Goal: Transaction & Acquisition: Book appointment/travel/reservation

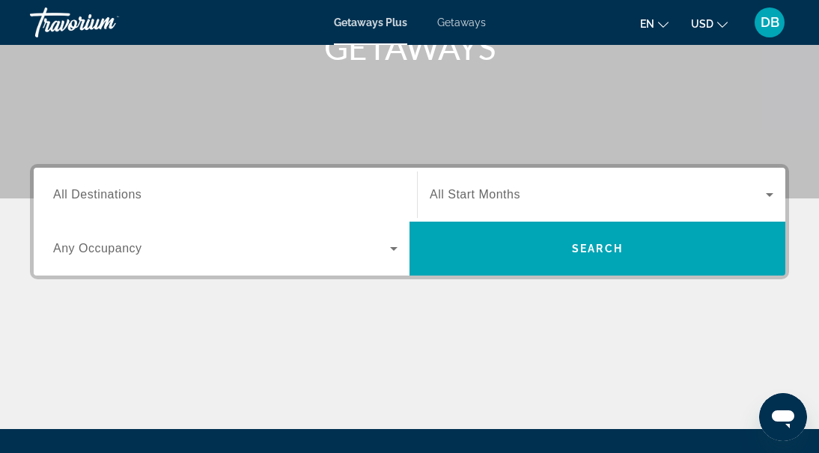
scroll to position [269, 0]
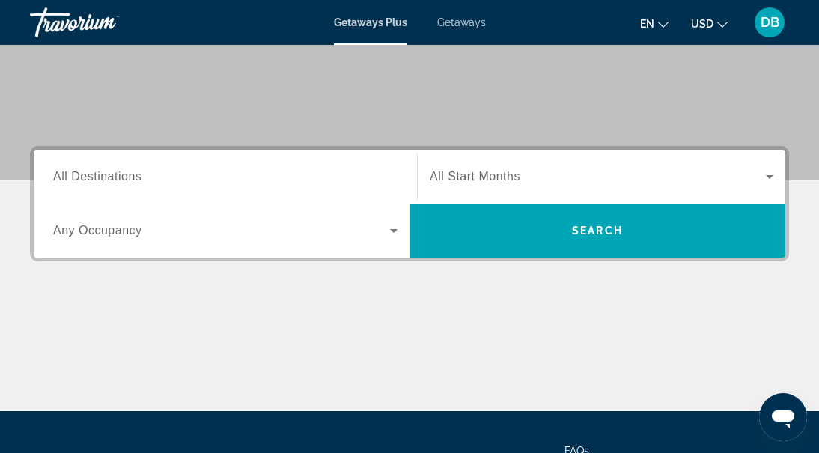
click at [465, 23] on span "Getaways" at bounding box center [461, 22] width 49 height 12
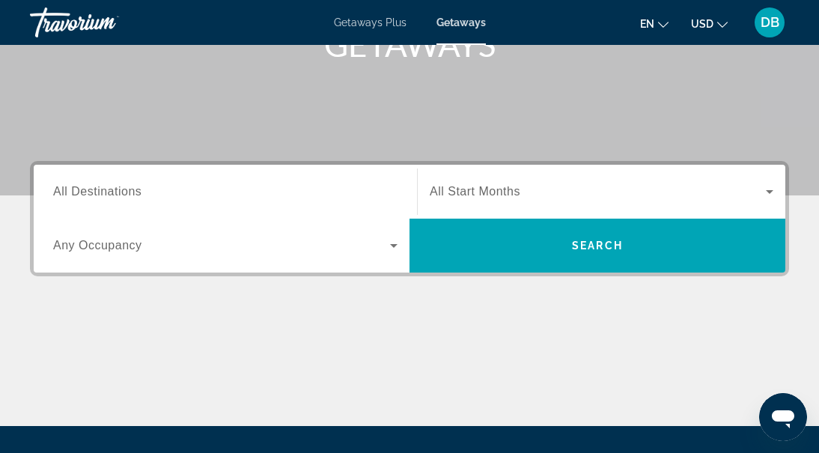
scroll to position [240, 0]
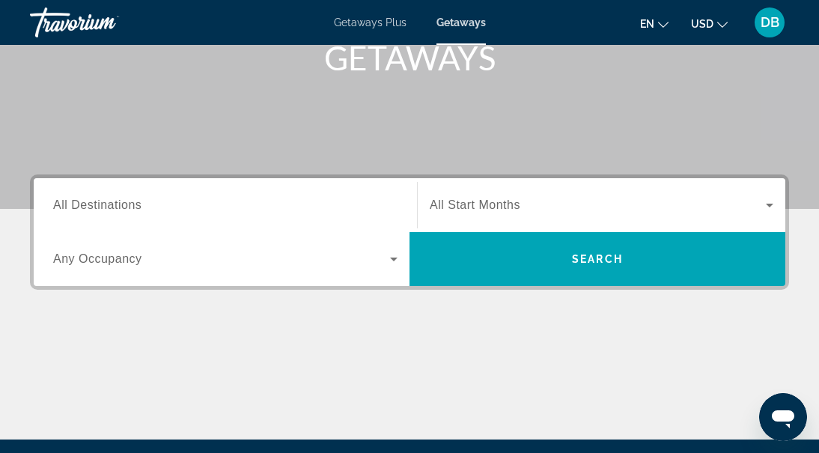
drag, startPoint x: 97, startPoint y: 204, endPoint x: 144, endPoint y: 202, distance: 47.2
click at [97, 205] on span "All Destinations" at bounding box center [97, 204] width 88 height 13
click at [97, 205] on input "Destination All Destinations" at bounding box center [225, 206] width 344 height 18
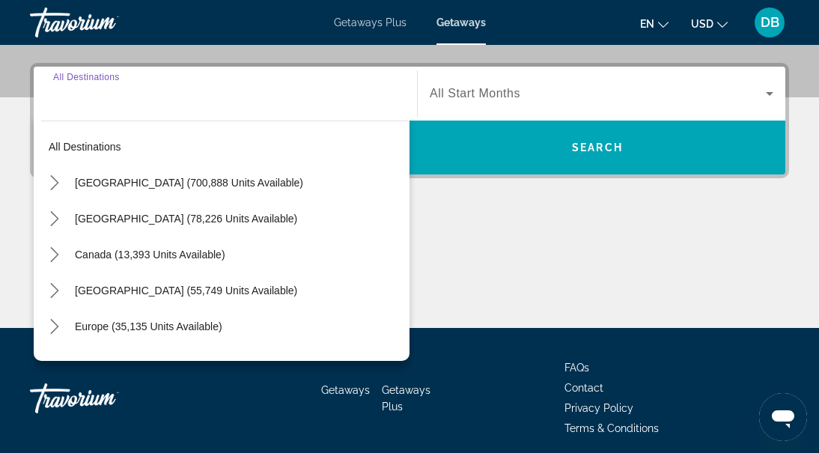
scroll to position [366, 0]
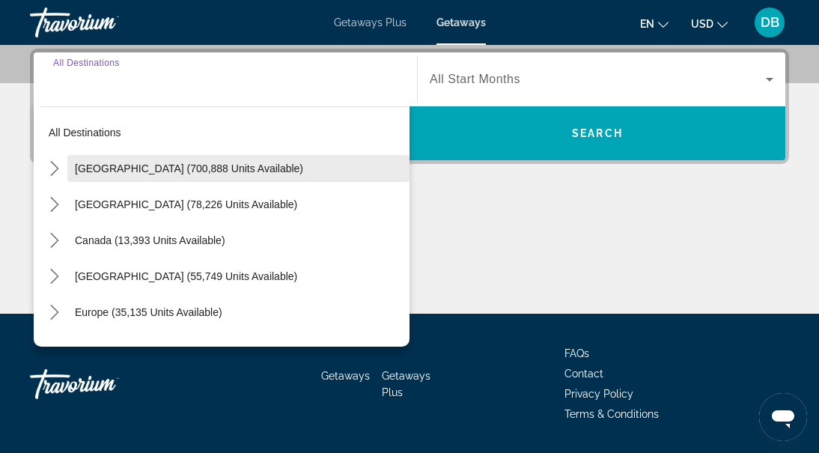
click at [111, 168] on span "United States (700,888 units available)" at bounding box center [189, 168] width 228 height 12
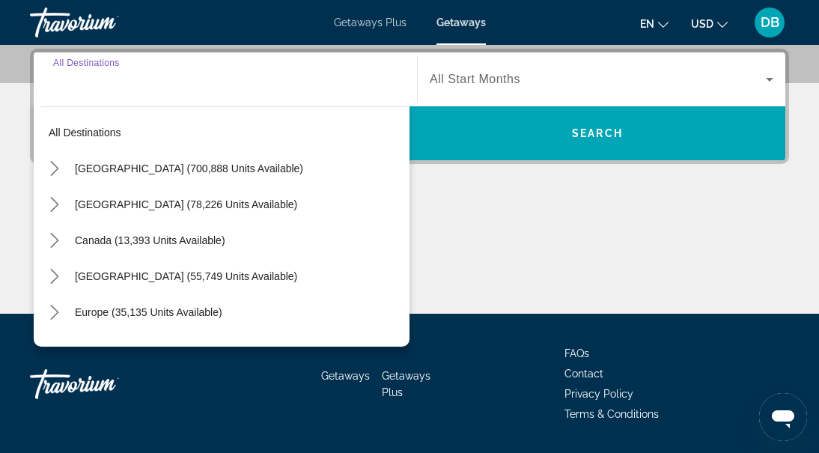
type input "**********"
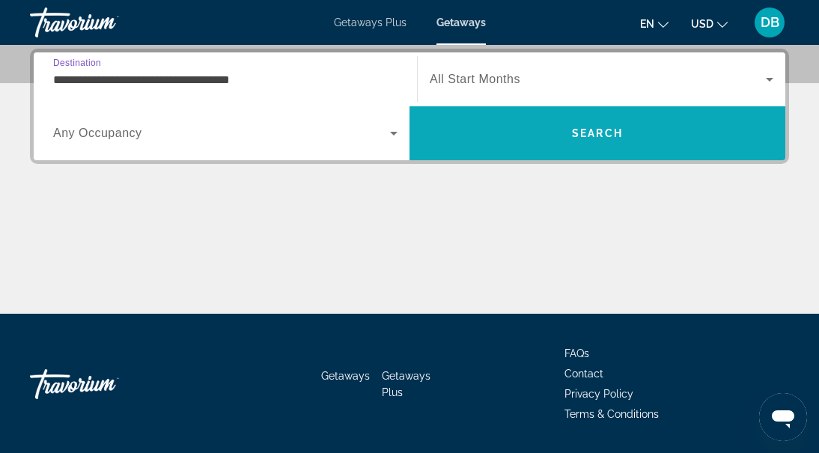
click at [582, 129] on span "Search" at bounding box center [597, 133] width 51 height 12
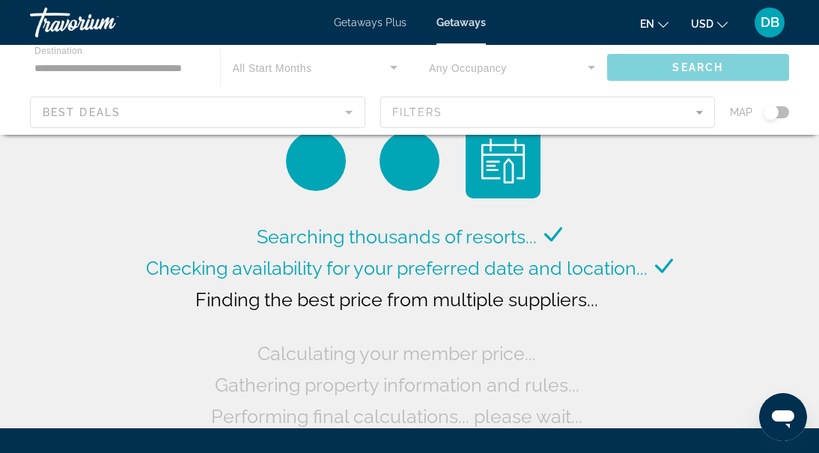
click at [350, 112] on div "Main content" at bounding box center [409, 90] width 819 height 90
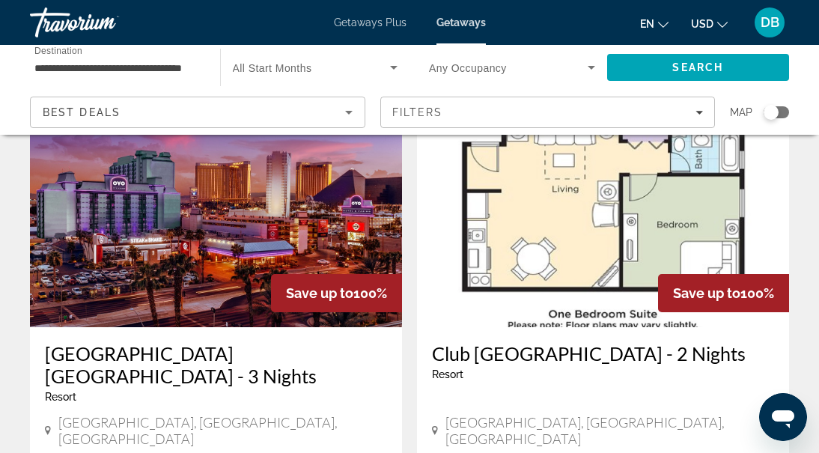
scroll to position [62, 0]
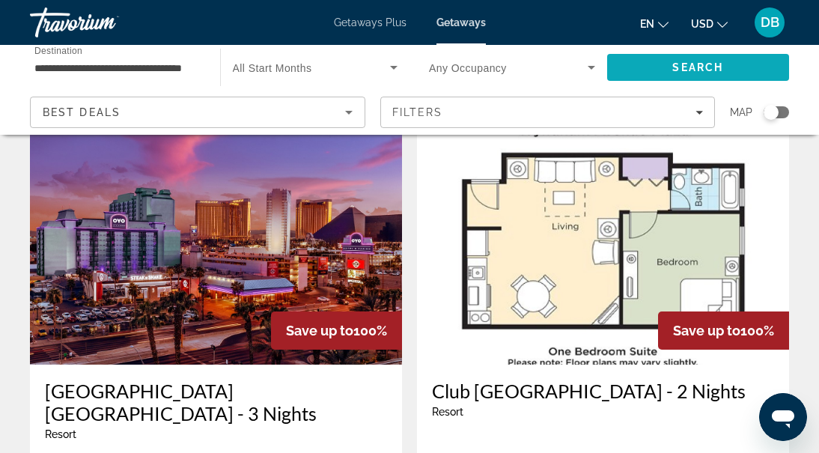
click at [679, 63] on span "Search" at bounding box center [697, 67] width 51 height 12
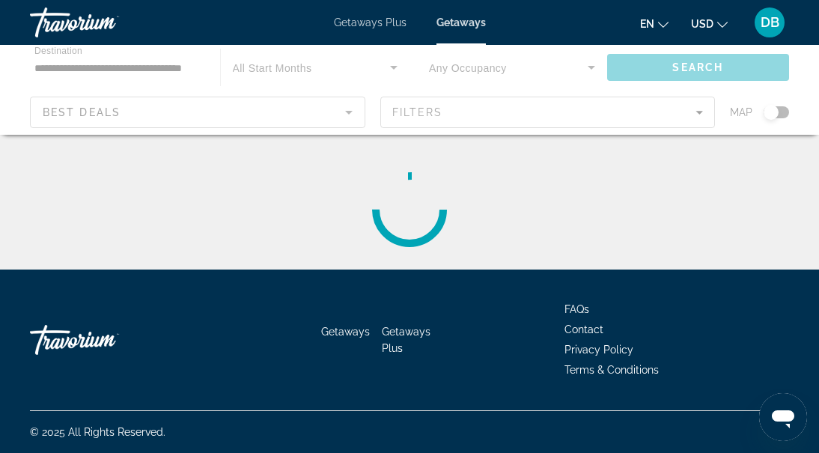
scroll to position [0, 0]
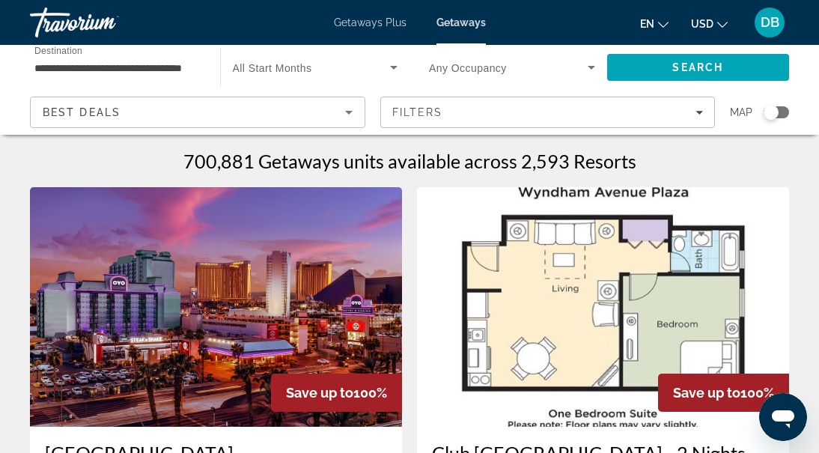
click at [346, 108] on icon "Sort by" at bounding box center [349, 112] width 18 height 18
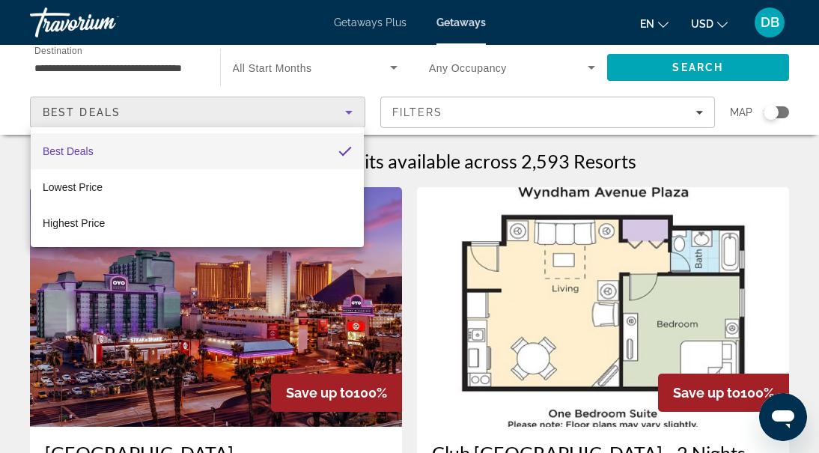
click at [680, 69] on div at bounding box center [409, 226] width 819 height 453
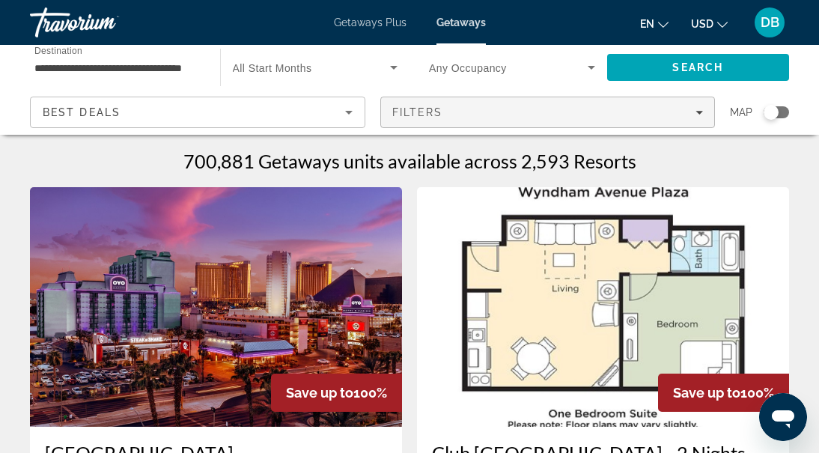
click at [698, 114] on icon "Filters" at bounding box center [698, 113] width 7 height 4
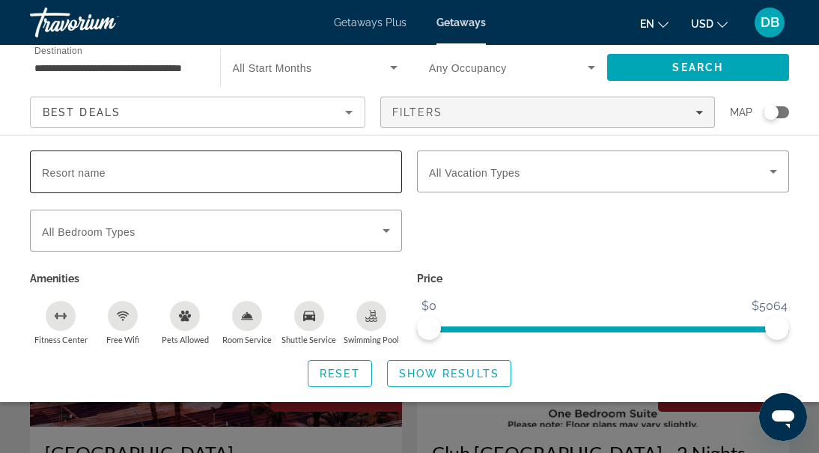
click at [94, 166] on input "Resort name" at bounding box center [216, 172] width 348 height 18
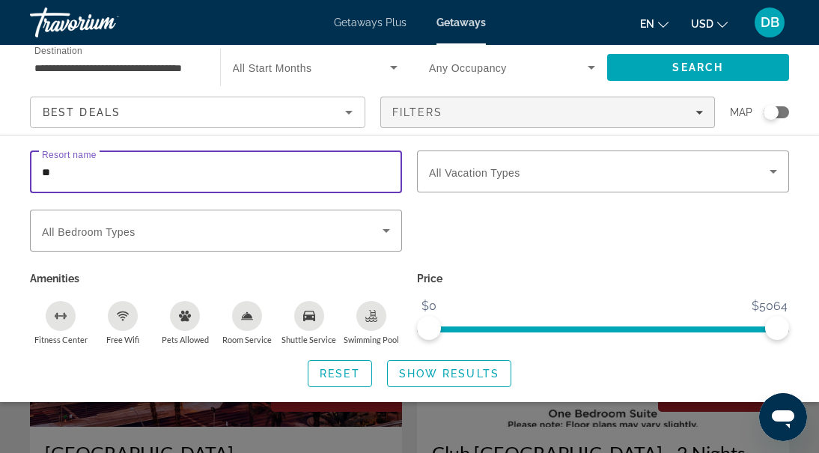
type input "*"
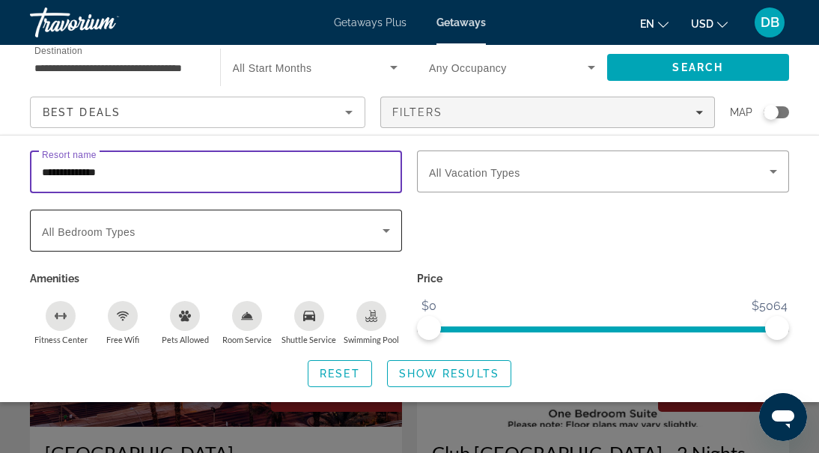
type input "**********"
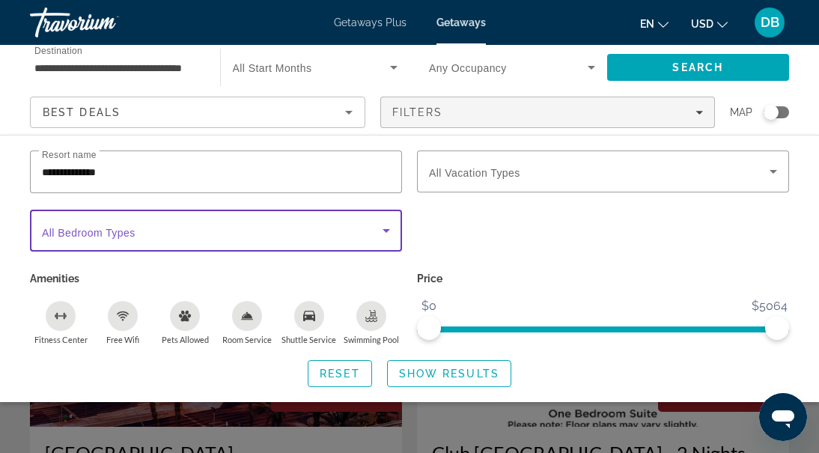
click at [385, 229] on icon "Search widget" at bounding box center [385, 231] width 7 height 4
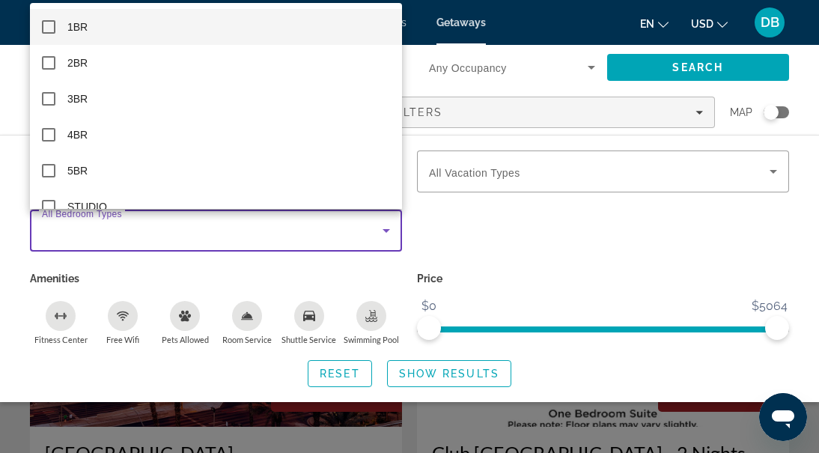
click at [49, 25] on mat-pseudo-checkbox at bounding box center [48, 26] width 13 height 13
click at [638, 224] on div at bounding box center [409, 226] width 819 height 453
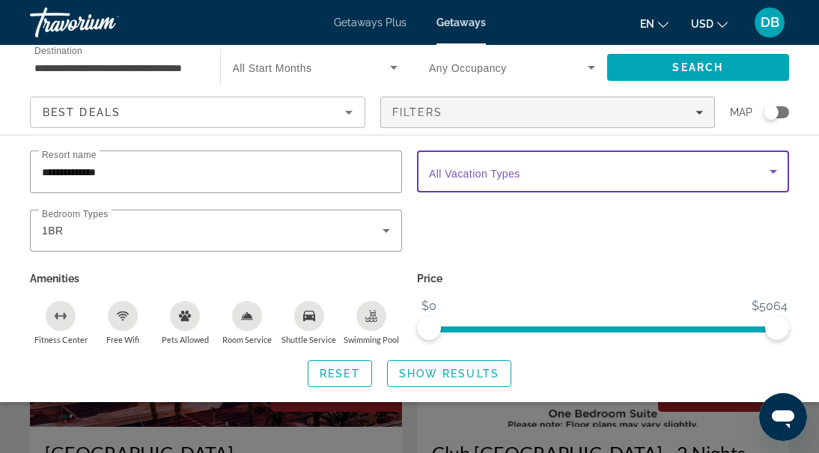
click at [773, 170] on icon "Search widget" at bounding box center [772, 172] width 7 height 4
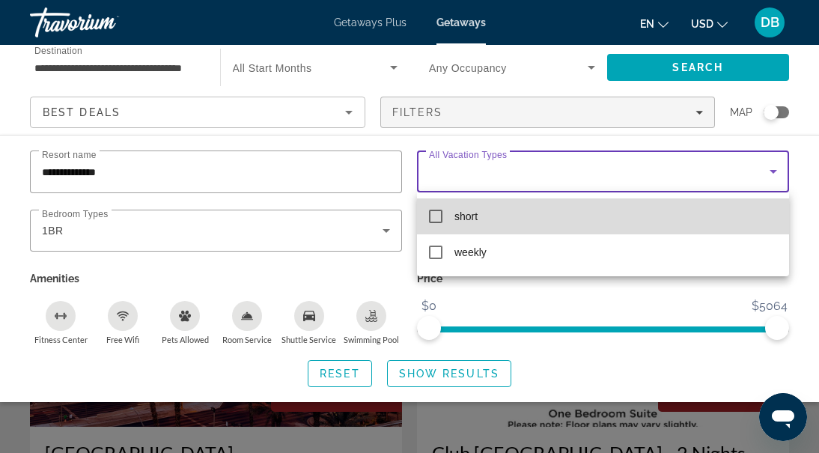
click at [436, 217] on mat-pseudo-checkbox at bounding box center [435, 216] width 13 height 13
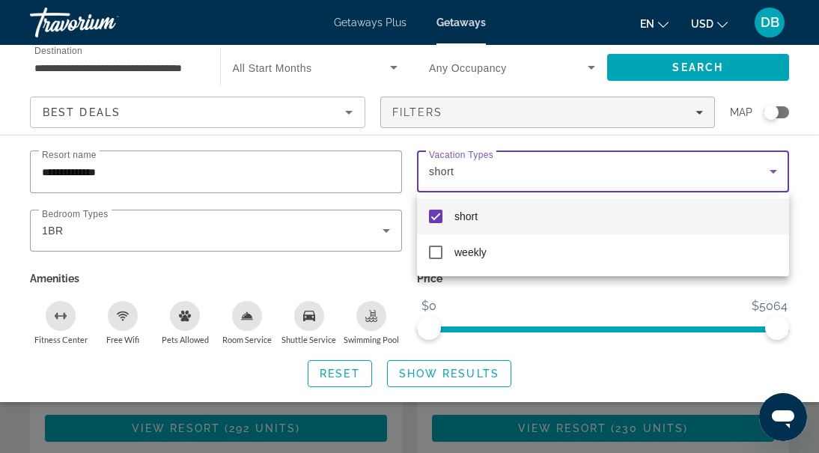
scroll to position [254, 0]
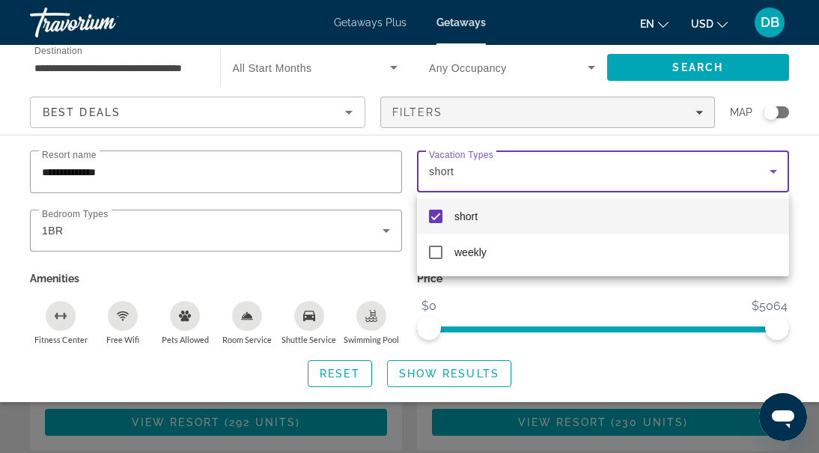
click at [811, 155] on div at bounding box center [409, 226] width 819 height 453
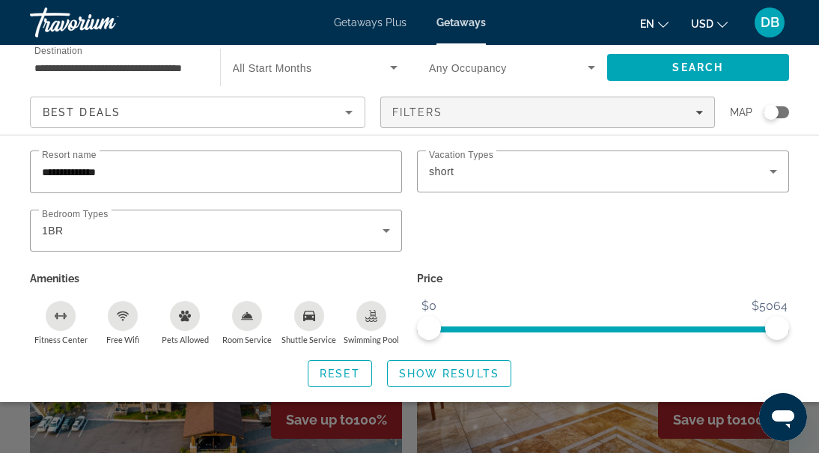
scroll to position [477, 0]
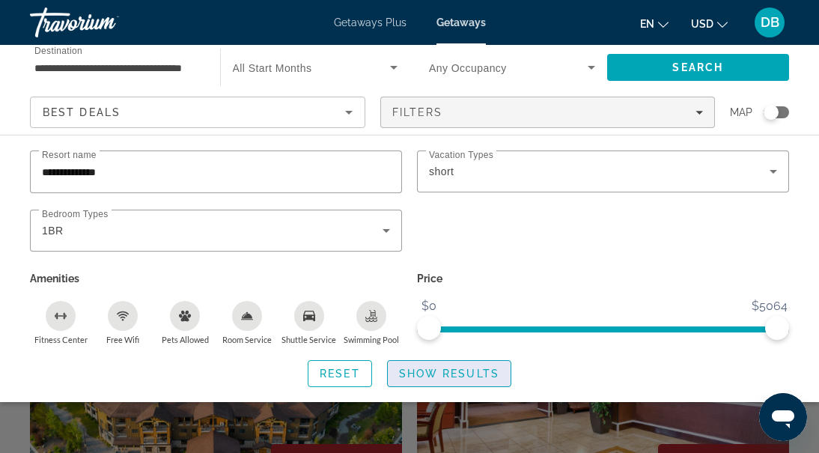
click at [460, 369] on span "Show Results" at bounding box center [449, 373] width 100 height 12
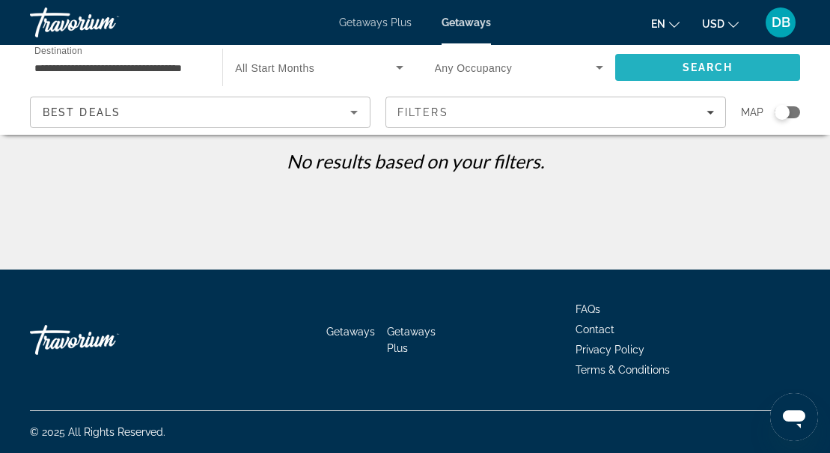
click at [714, 70] on span "Search" at bounding box center [708, 67] width 51 height 12
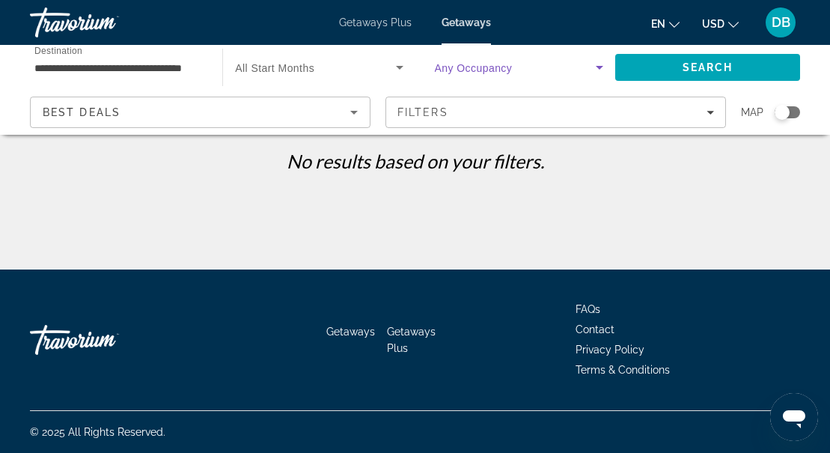
click at [602, 68] on icon "Search widget" at bounding box center [599, 67] width 18 height 18
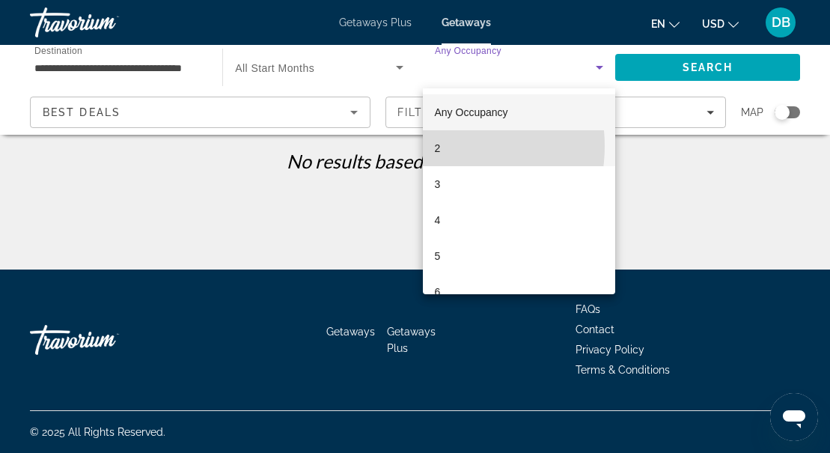
click at [436, 146] on span "2" at bounding box center [438, 148] width 6 height 18
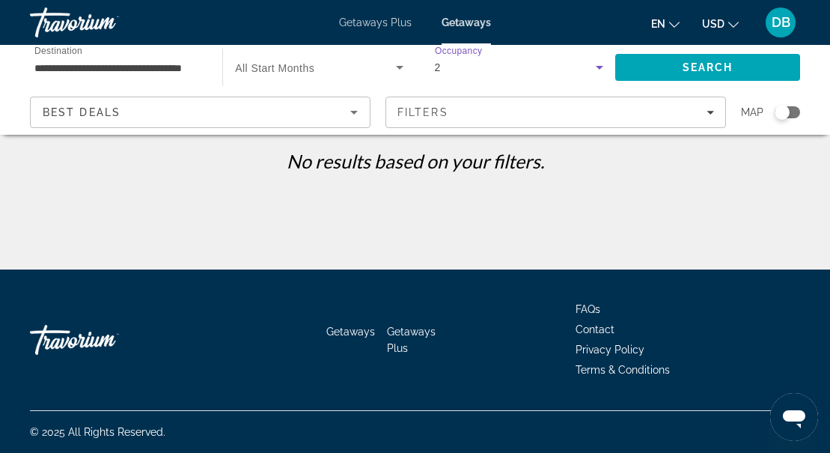
click at [398, 72] on icon "Search widget" at bounding box center [400, 67] width 18 height 18
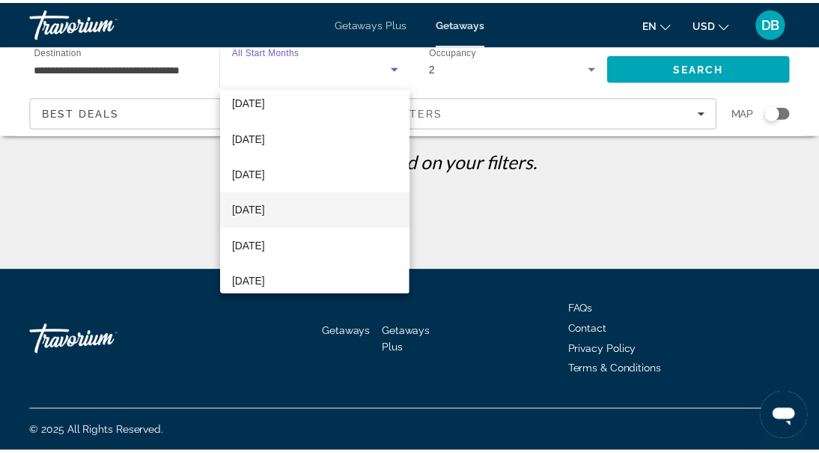
scroll to position [87, 0]
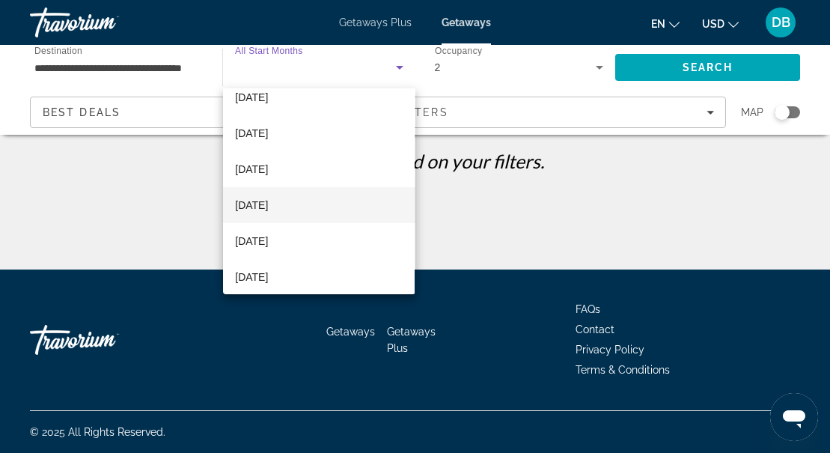
click at [260, 203] on span "February 2026" at bounding box center [251, 205] width 33 height 18
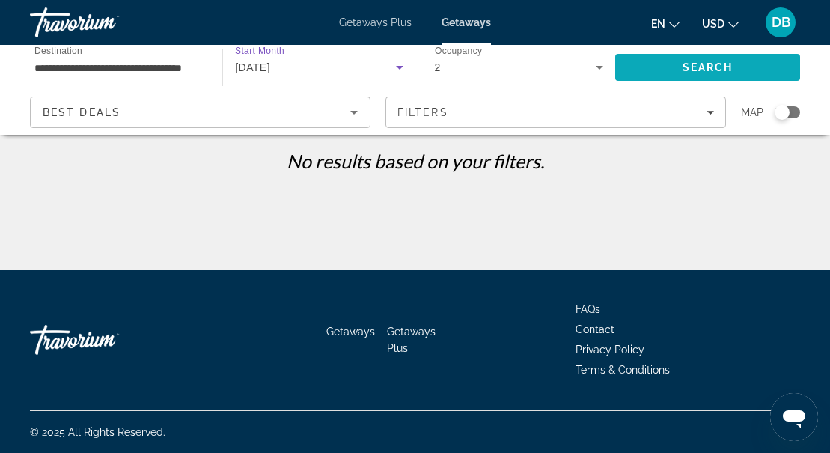
click at [723, 70] on span "Search" at bounding box center [708, 67] width 51 height 12
click at [451, 20] on span "Getaways" at bounding box center [466, 22] width 49 height 12
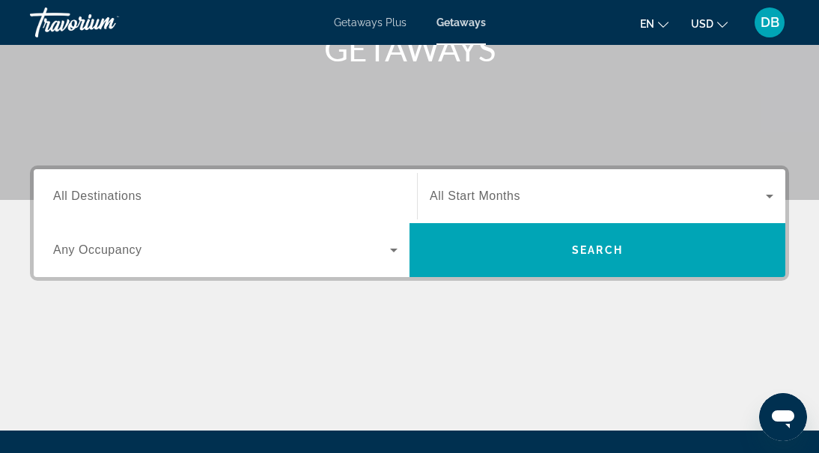
scroll to position [269, 0]
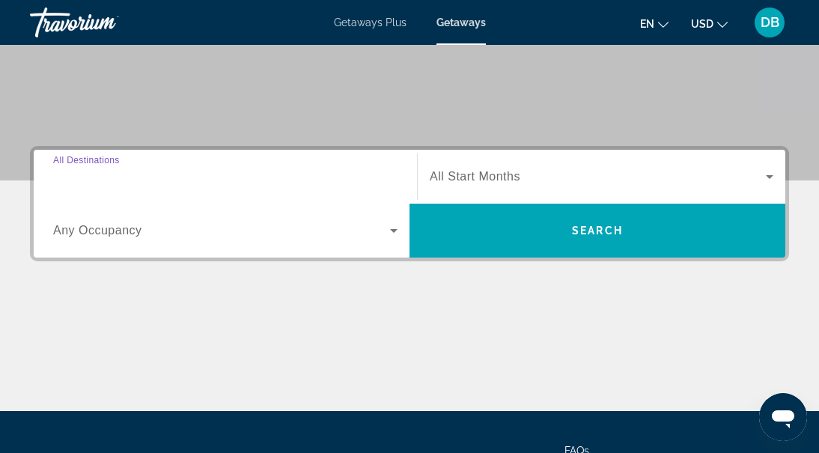
click at [250, 179] on input "Destination All Destinations" at bounding box center [225, 177] width 344 height 18
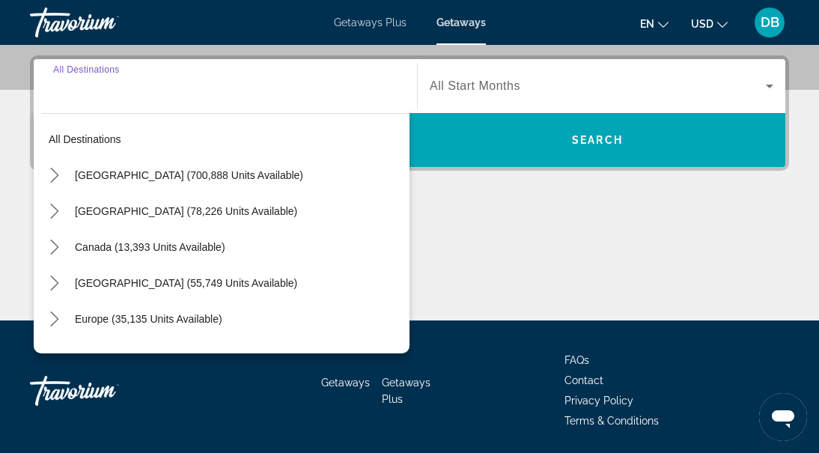
scroll to position [366, 0]
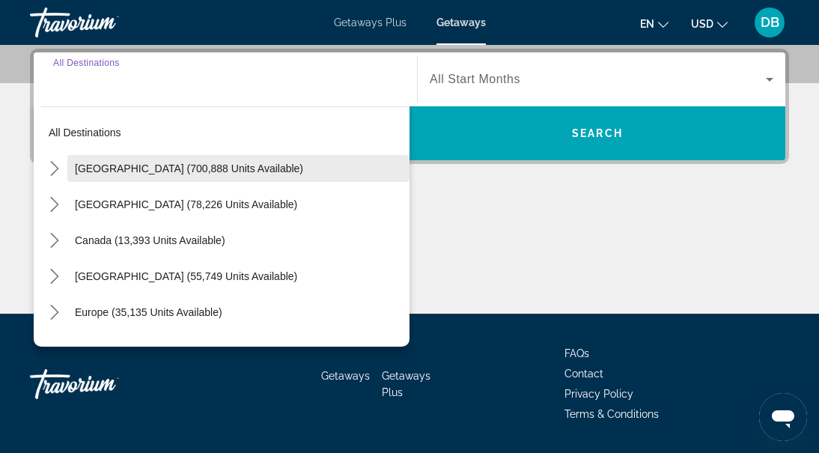
click at [112, 174] on span "United States (700,888 units available)" at bounding box center [189, 168] width 228 height 12
type input "**********"
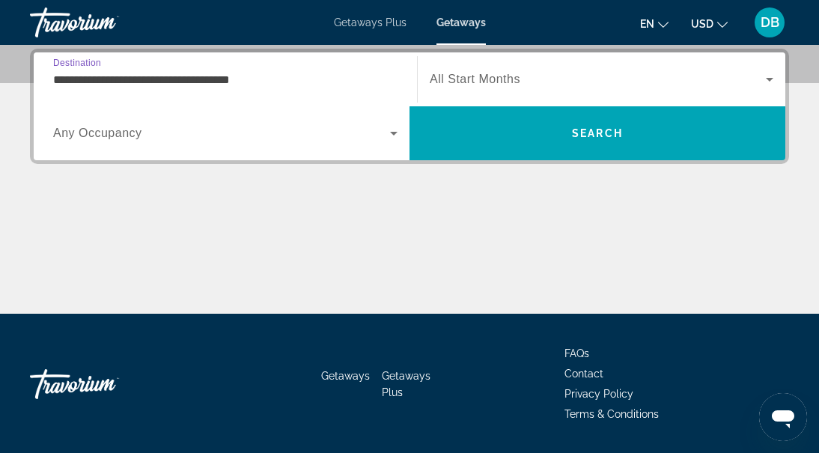
click at [766, 84] on icon "Search widget" at bounding box center [769, 79] width 18 height 18
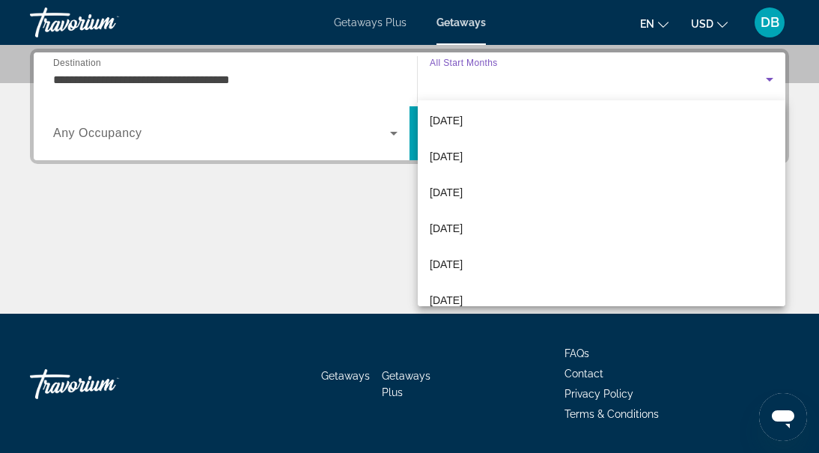
scroll to position [80, 0]
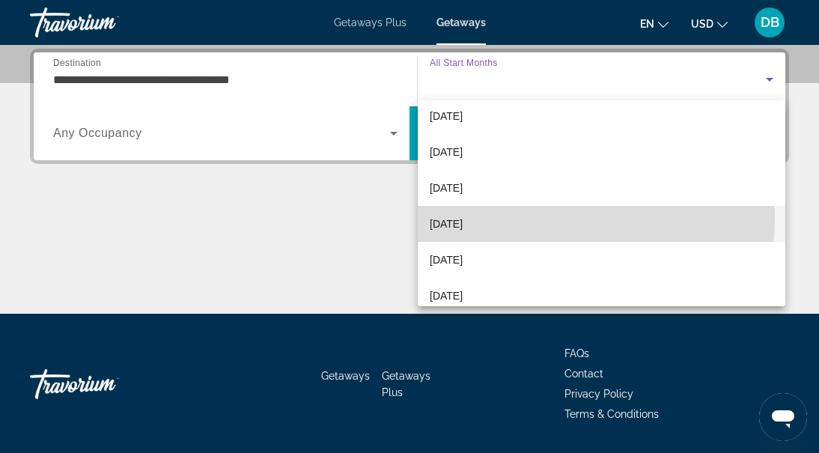
click at [462, 218] on span "February 2026" at bounding box center [446, 224] width 33 height 18
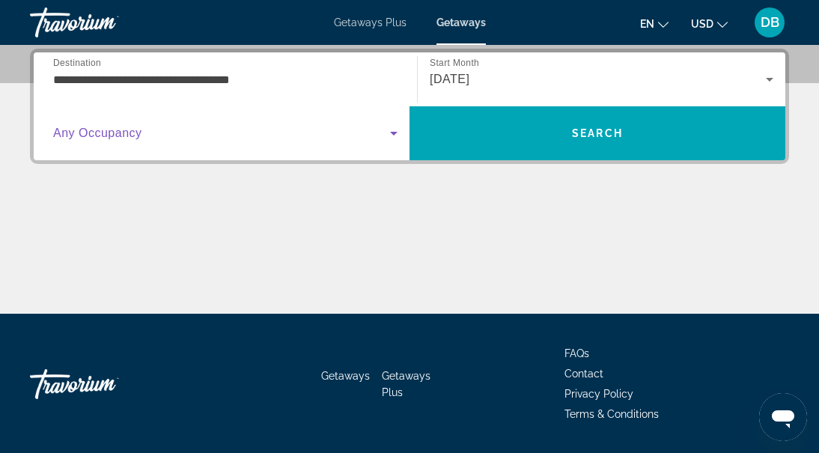
click at [394, 139] on icon "Search widget" at bounding box center [394, 133] width 18 height 18
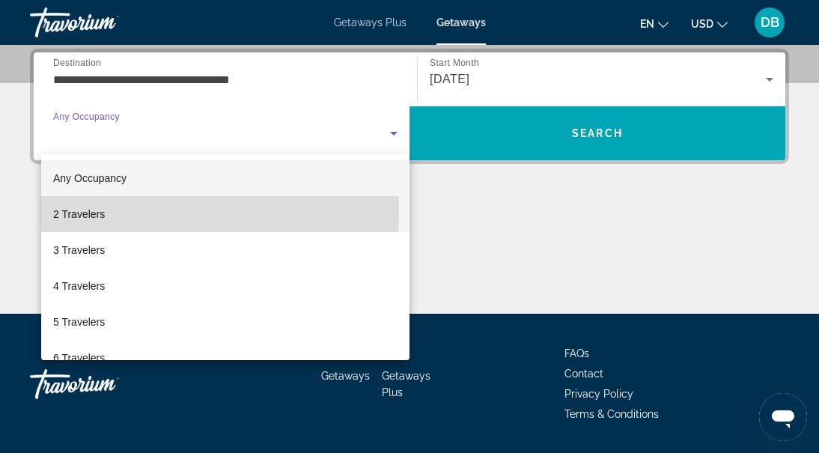
drag, startPoint x: 97, startPoint y: 214, endPoint x: 323, endPoint y: 200, distance: 225.7
click at [97, 213] on span "2 Travelers" at bounding box center [79, 214] width 52 height 18
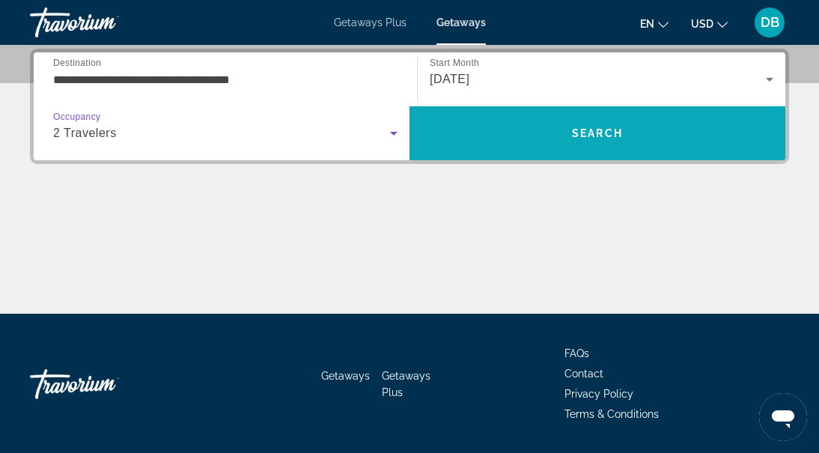
click at [593, 132] on span "Search" at bounding box center [597, 133] width 51 height 12
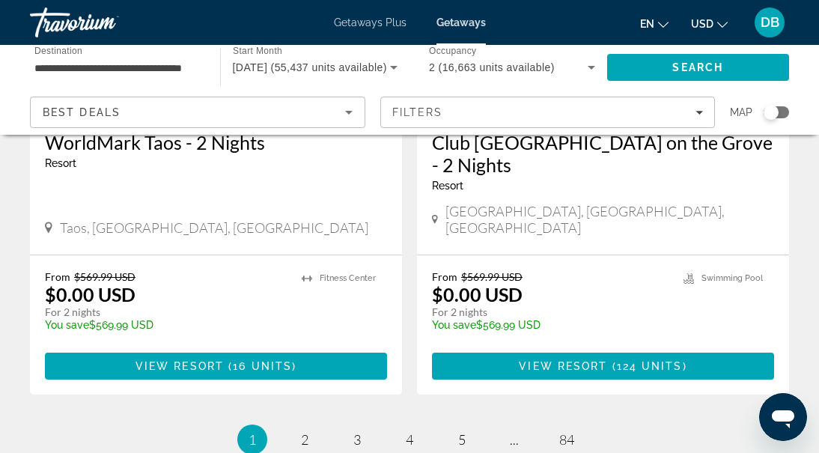
scroll to position [3037, 0]
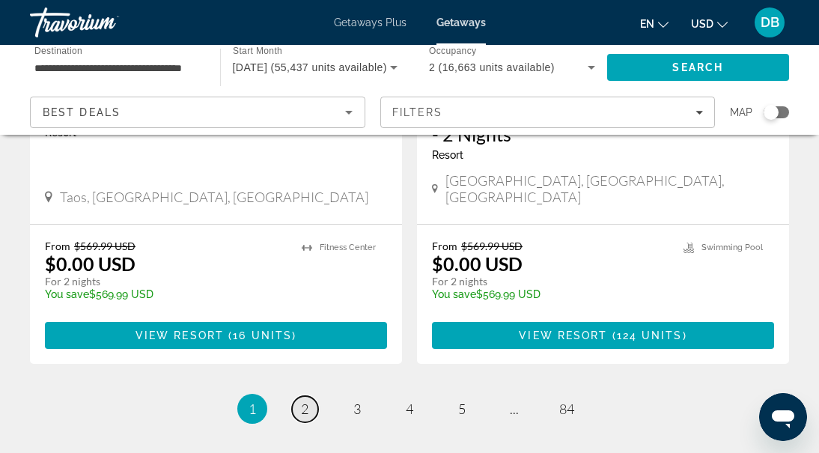
click at [306, 400] on span "2" at bounding box center [304, 408] width 7 height 16
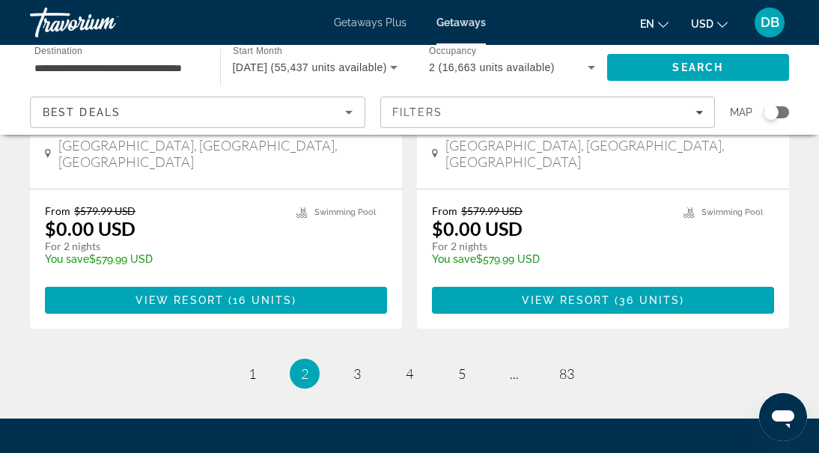
scroll to position [3122, 0]
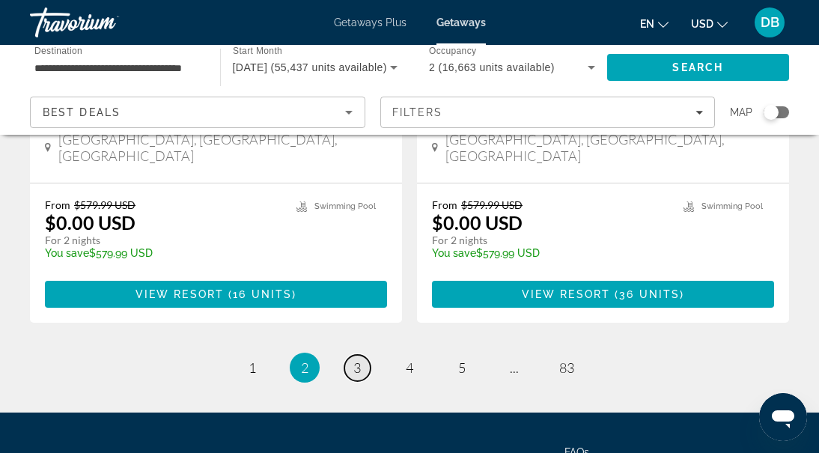
click at [361, 355] on link "page 3" at bounding box center [357, 368] width 26 height 26
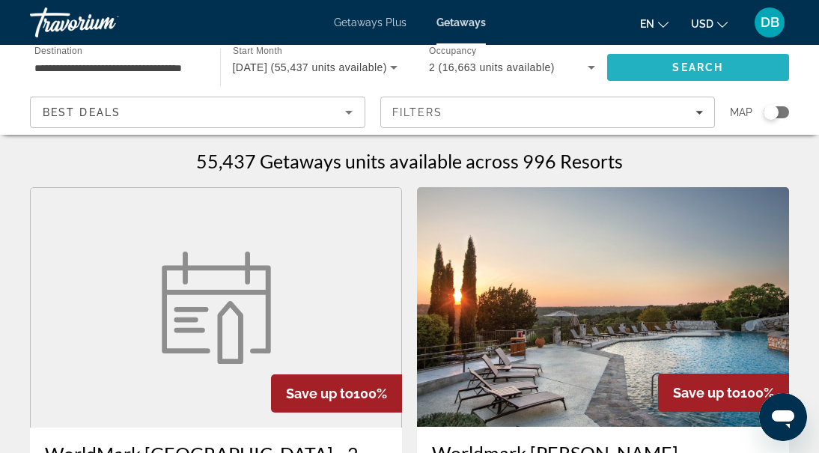
click at [709, 67] on span "Search" at bounding box center [697, 67] width 51 height 12
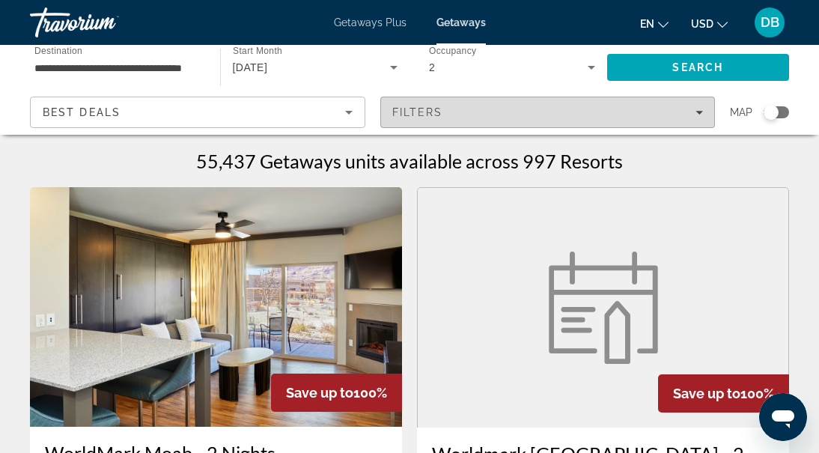
click at [705, 112] on span "Filters" at bounding box center [548, 112] width 334 height 36
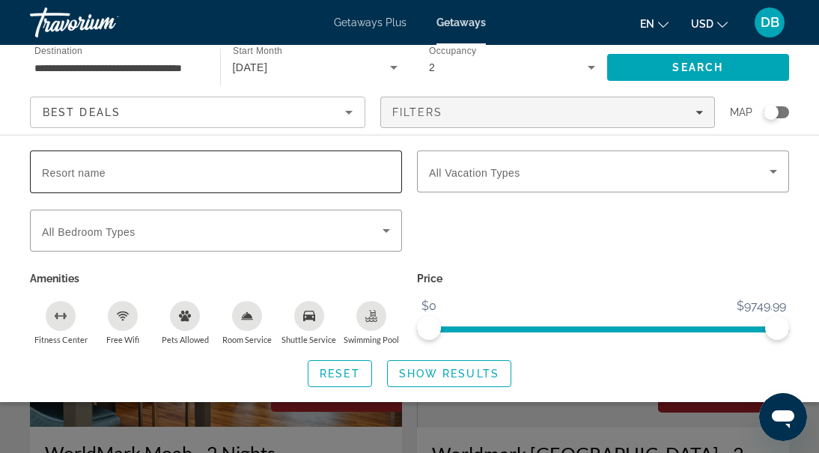
click at [198, 171] on input "Resort name" at bounding box center [216, 172] width 348 height 18
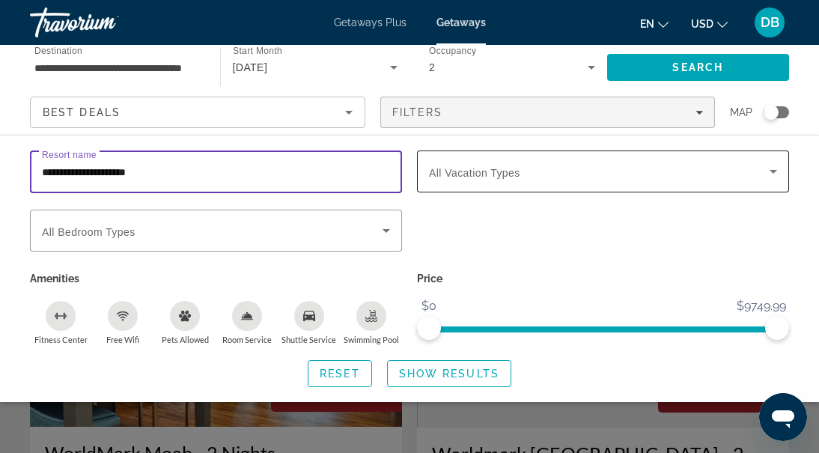
type input "**********"
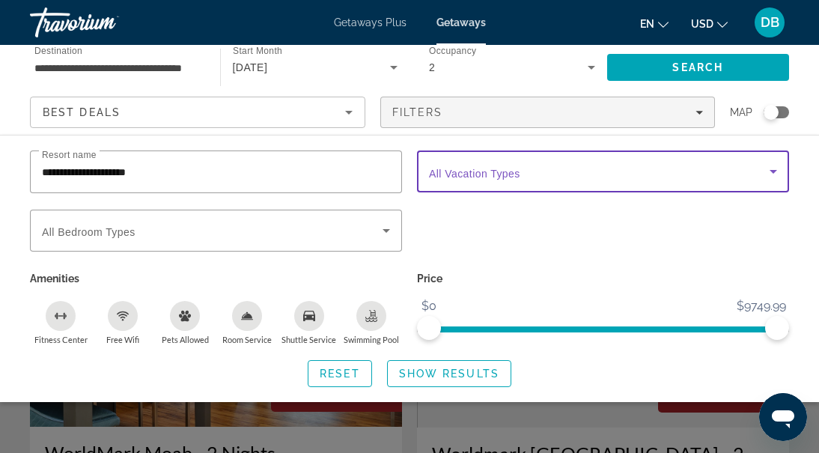
click at [769, 171] on icon "Search widget" at bounding box center [773, 171] width 18 height 18
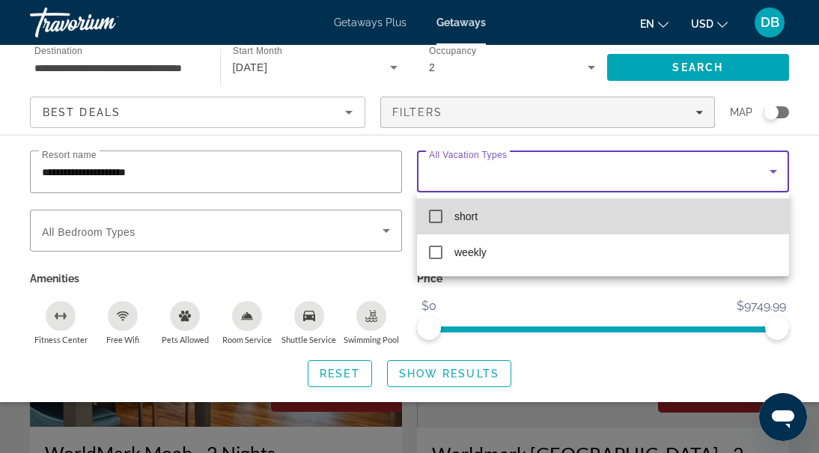
click at [442, 213] on mat-option "short" at bounding box center [603, 216] width 372 height 36
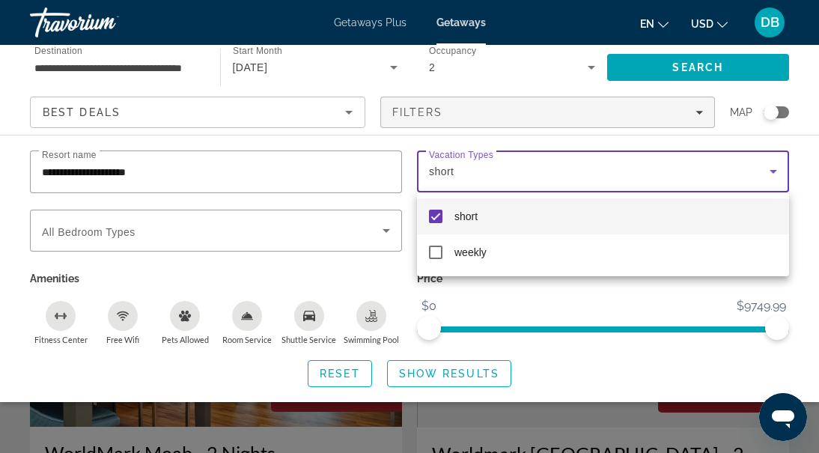
click at [392, 234] on div at bounding box center [409, 226] width 819 height 453
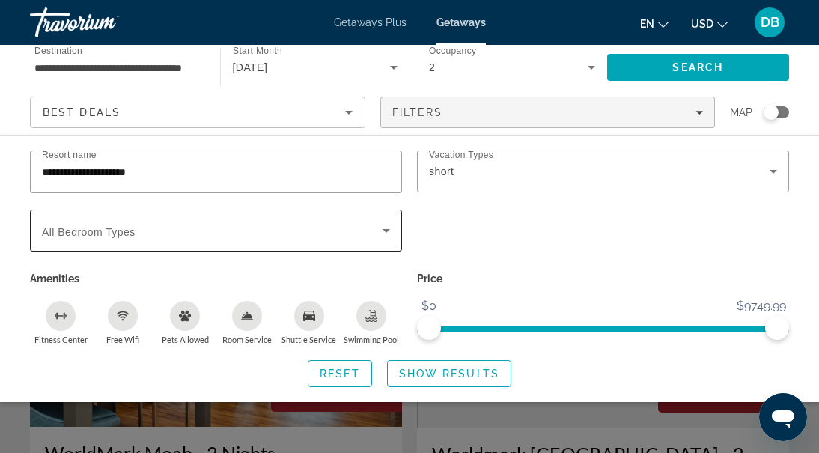
click at [382, 229] on icon "Search widget" at bounding box center [386, 231] width 18 height 18
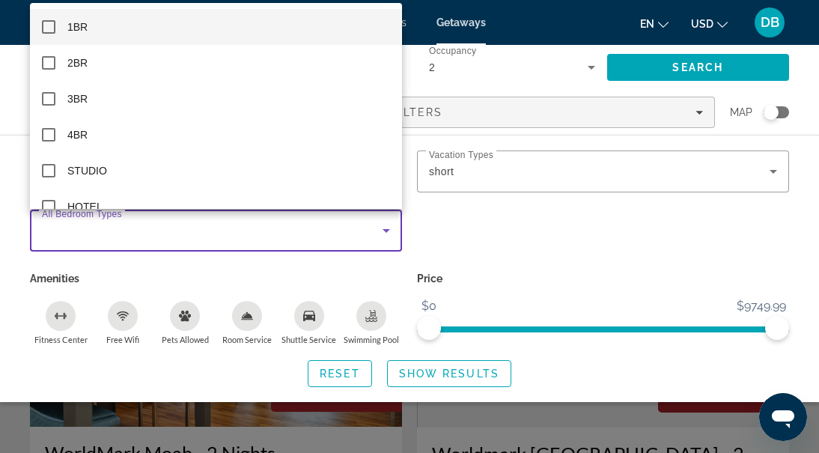
click at [49, 22] on mat-pseudo-checkbox at bounding box center [48, 26] width 13 height 13
click at [723, 246] on div at bounding box center [409, 226] width 819 height 453
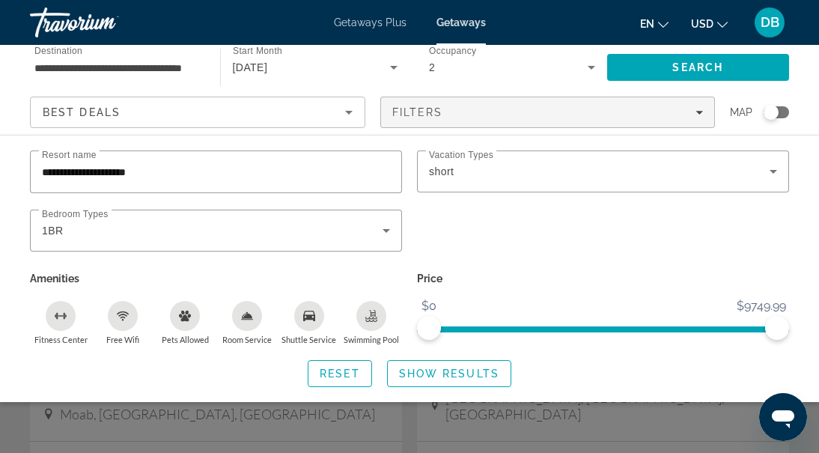
scroll to position [144, 0]
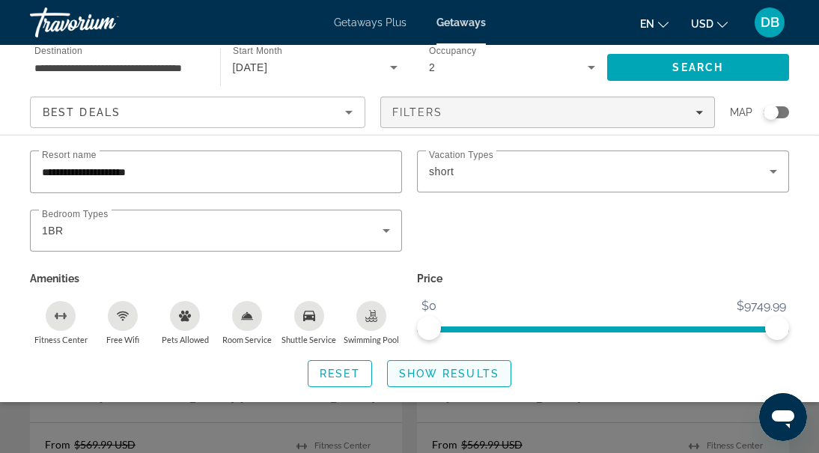
click at [452, 366] on span "Search widget" at bounding box center [449, 373] width 123 height 36
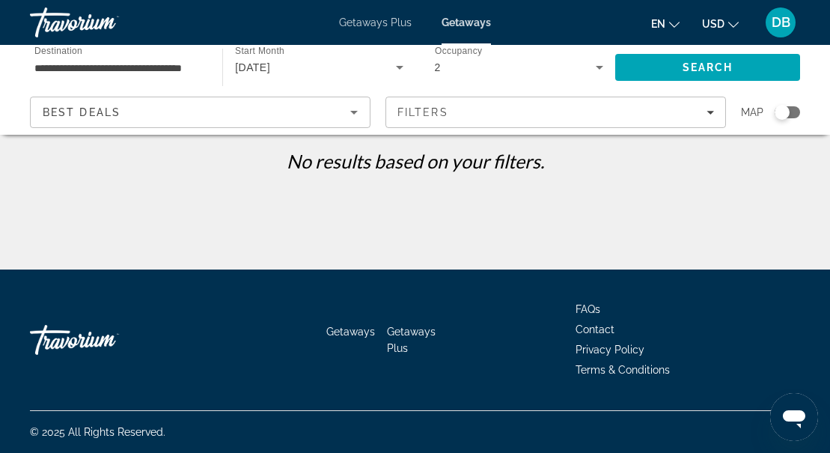
click at [378, 22] on span "Getaways Plus" at bounding box center [375, 22] width 73 height 12
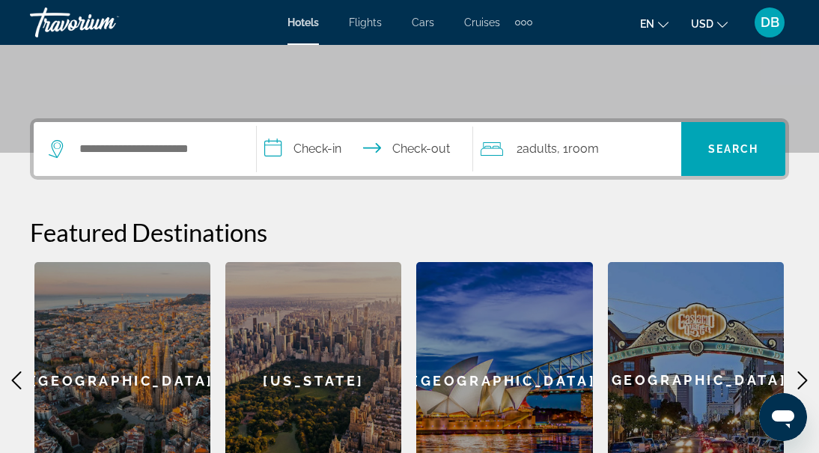
scroll to position [322, 0]
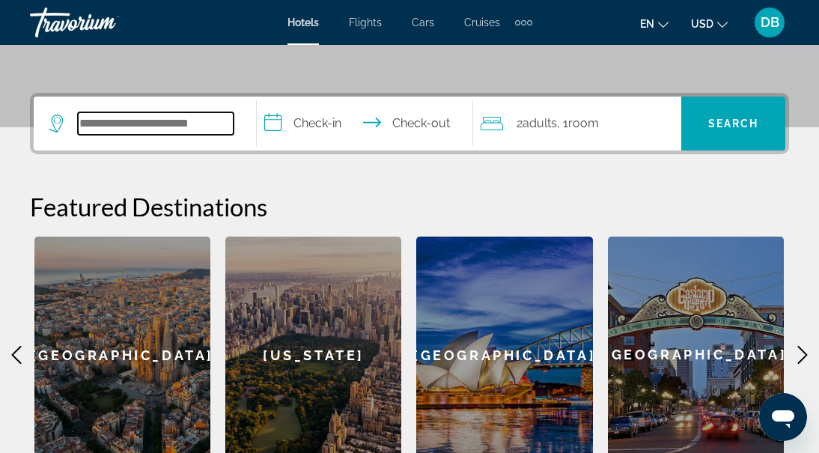
click at [182, 131] on input "Search hotel destination" at bounding box center [156, 123] width 156 height 22
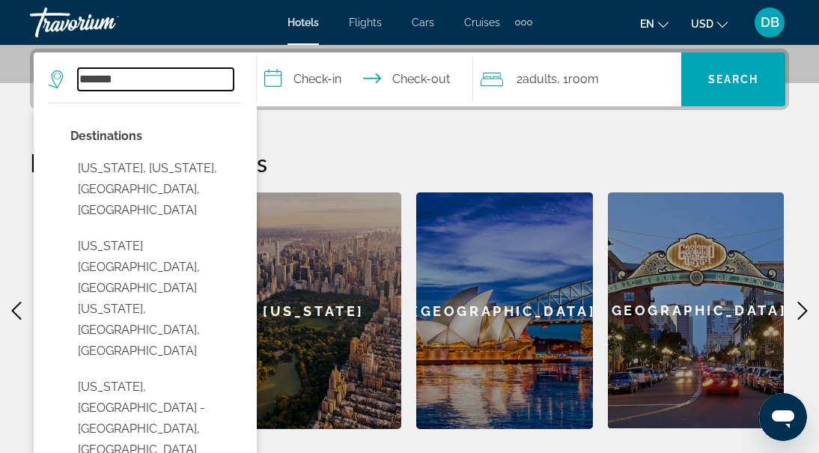
type input "*******"
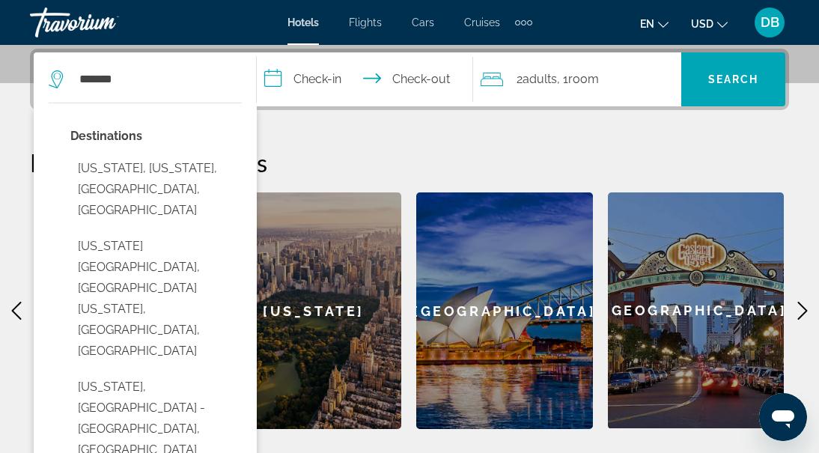
click at [372, 81] on input "**********" at bounding box center [368, 81] width 222 height 58
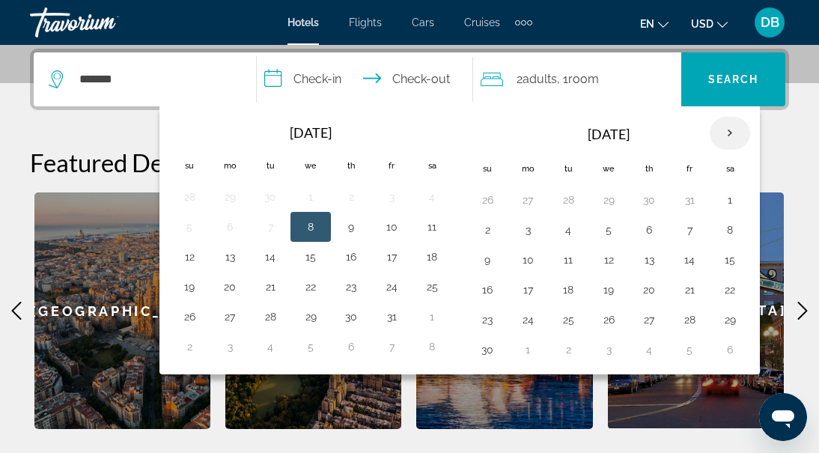
click at [725, 132] on th "Next month" at bounding box center [729, 133] width 40 height 33
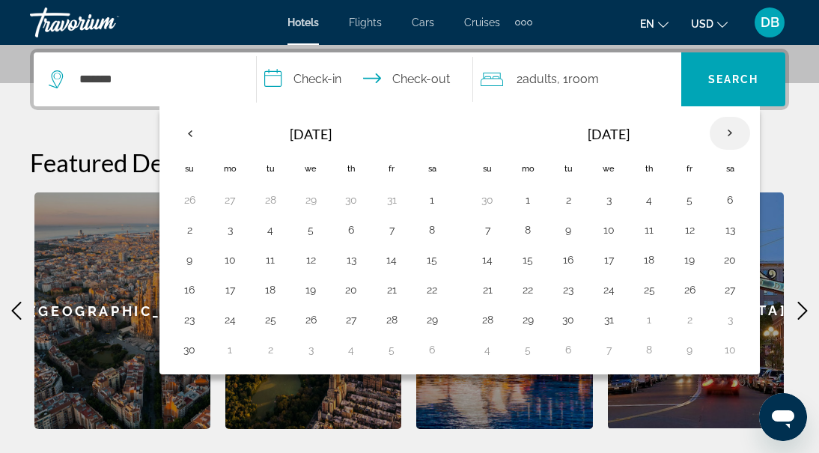
click at [725, 132] on th "Next month" at bounding box center [729, 133] width 40 height 33
click at [193, 320] on button "22" at bounding box center [189, 319] width 24 height 21
click at [796, 138] on div "**********" at bounding box center [409, 239] width 819 height 380
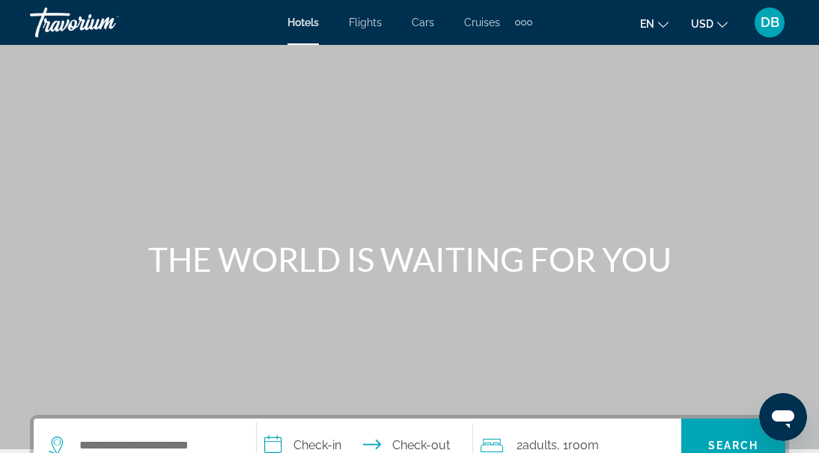
click at [305, 24] on span "Hotels" at bounding box center [302, 22] width 31 height 12
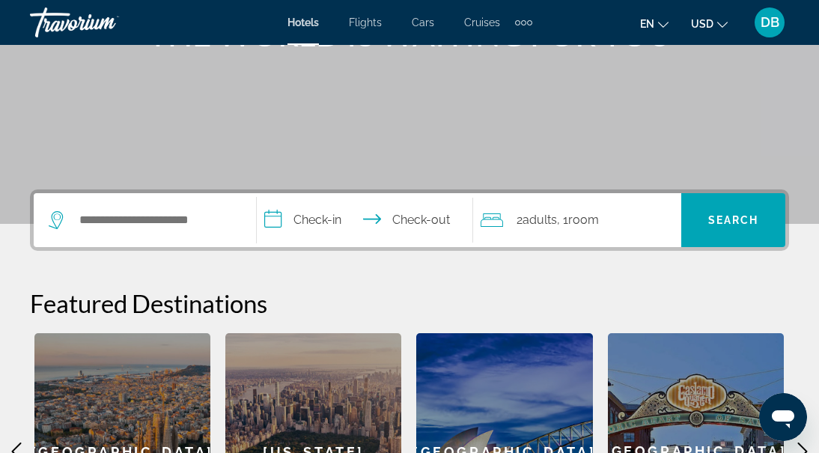
scroll to position [246, 0]
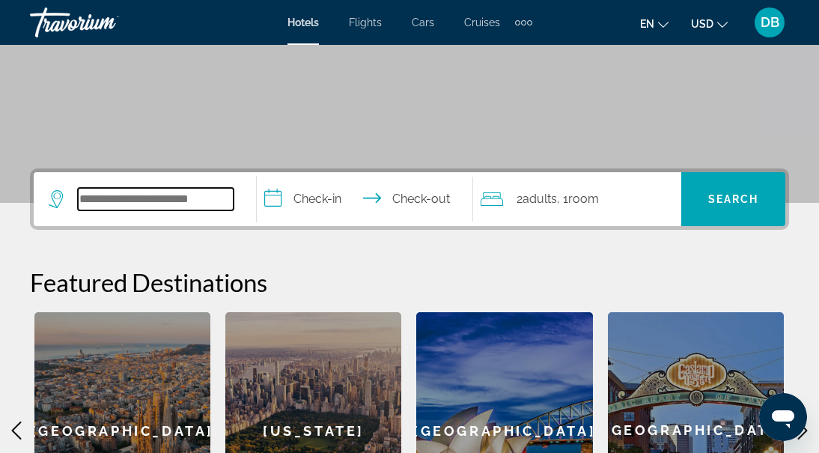
click at [147, 204] on input "Search hotel destination" at bounding box center [156, 199] width 156 height 22
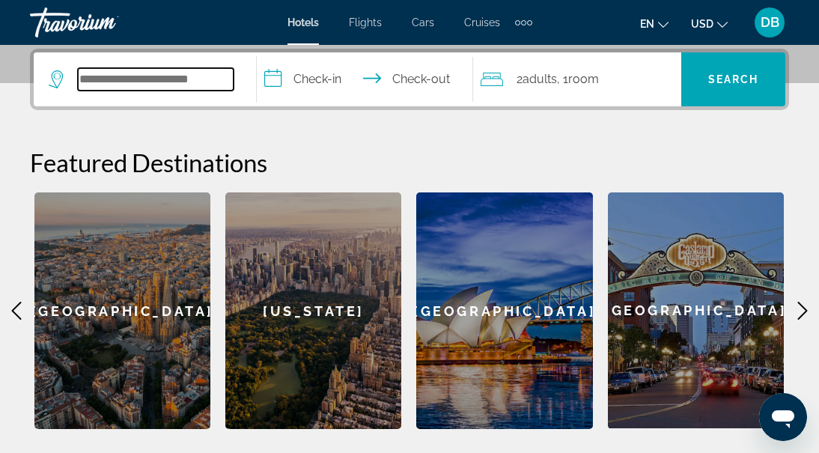
click at [150, 73] on input "Search hotel destination" at bounding box center [156, 79] width 156 height 22
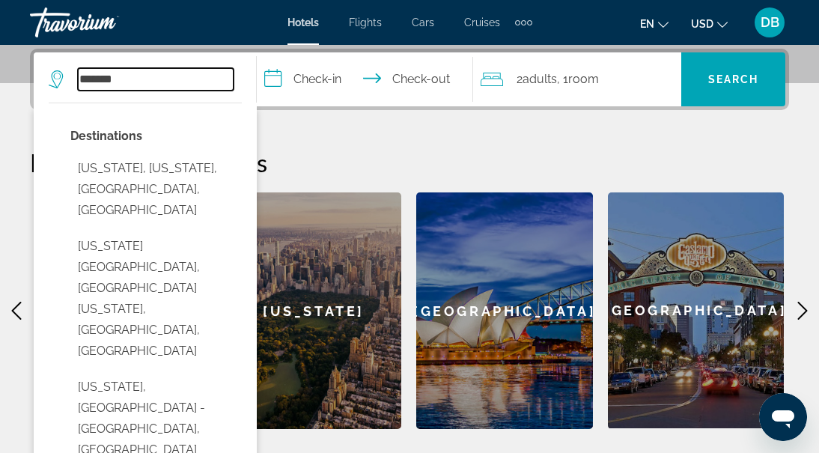
type input "*******"
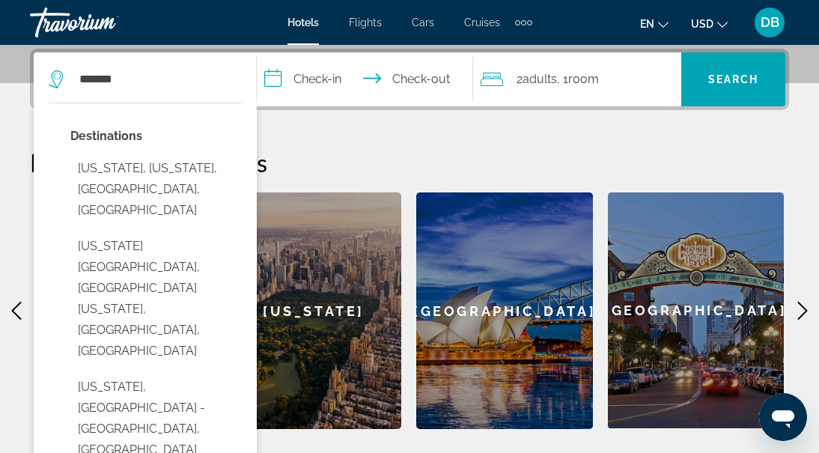
click at [322, 77] on input "**********" at bounding box center [368, 81] width 222 height 58
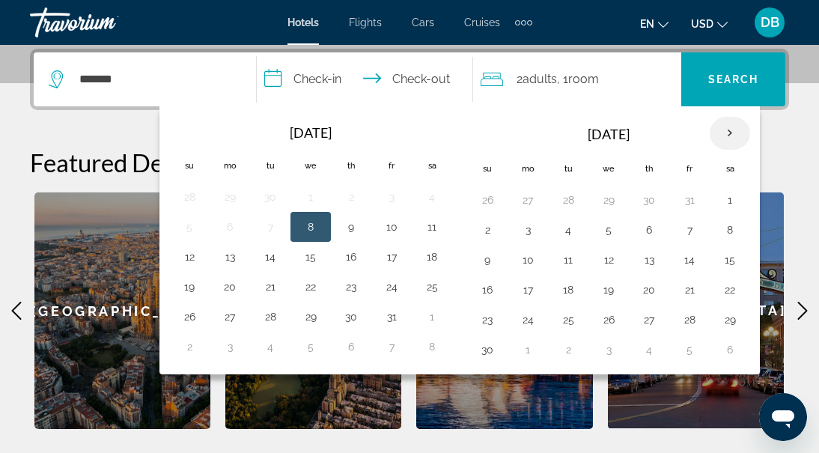
click at [728, 130] on th "Next month" at bounding box center [729, 133] width 40 height 33
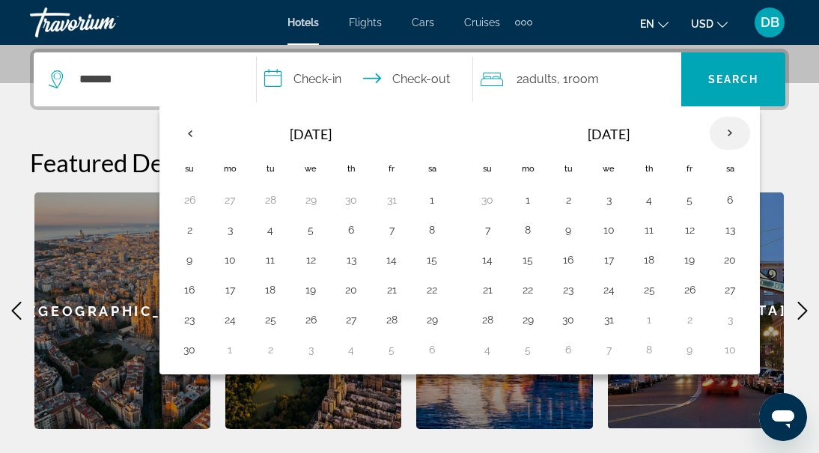
click at [728, 130] on th "Next month" at bounding box center [729, 133] width 40 height 33
click at [728, 129] on th "Next month" at bounding box center [729, 133] width 40 height 33
click at [692, 319] on button "27" at bounding box center [689, 319] width 24 height 21
click at [414, 74] on input "**********" at bounding box center [368, 81] width 222 height 58
click at [417, 75] on input "**********" at bounding box center [368, 81] width 222 height 58
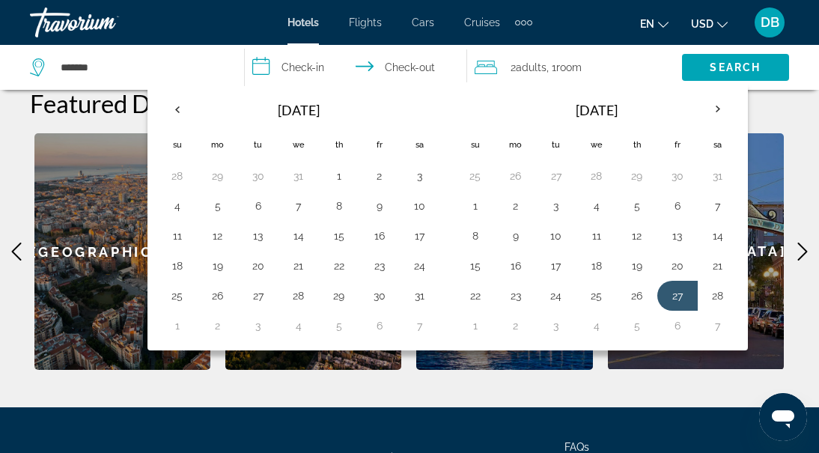
scroll to position [429, 0]
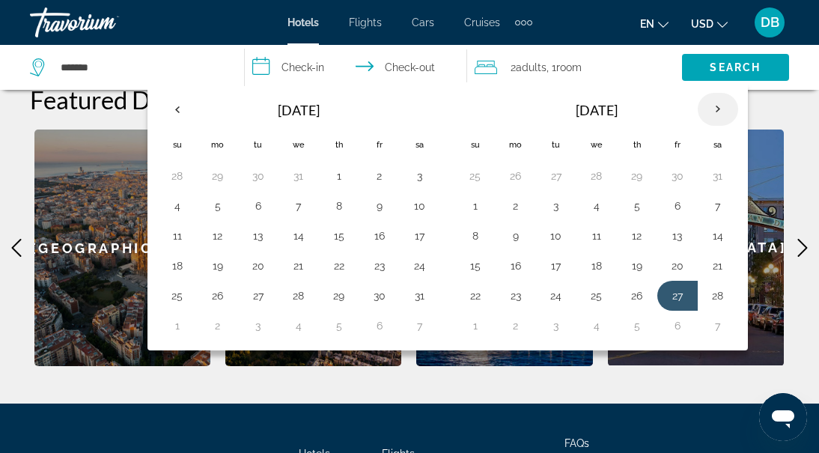
click at [718, 109] on th "Next month" at bounding box center [717, 109] width 40 height 33
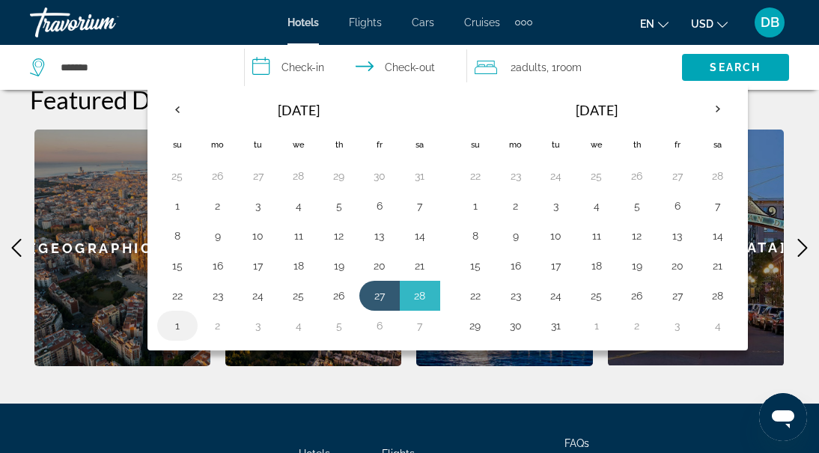
click at [177, 326] on button "1" at bounding box center [177, 325] width 24 height 21
type input "**********"
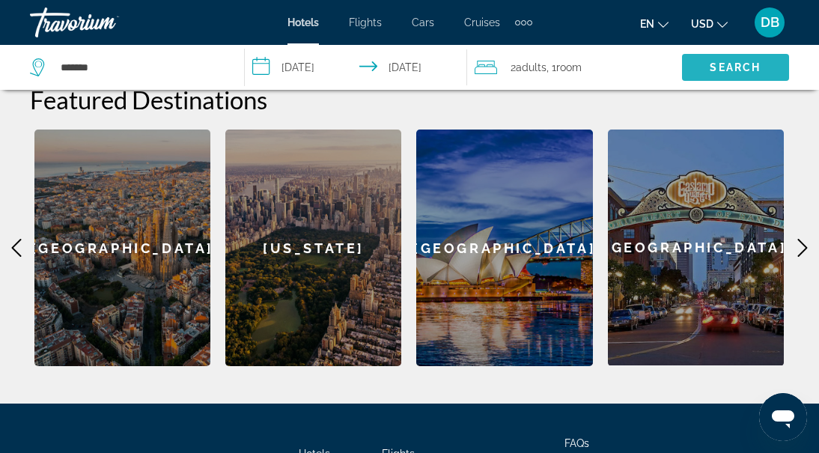
click at [705, 68] on span "Search" at bounding box center [735, 67] width 107 height 36
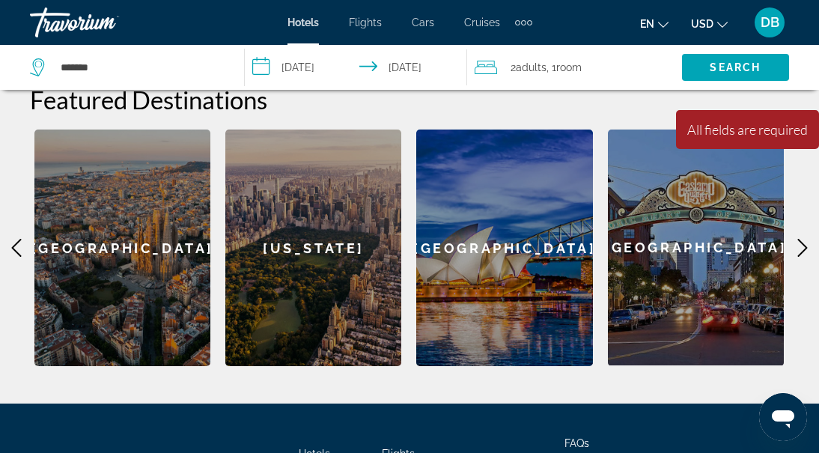
click at [516, 68] on span "2 Adult Adults" at bounding box center [528, 67] width 36 height 21
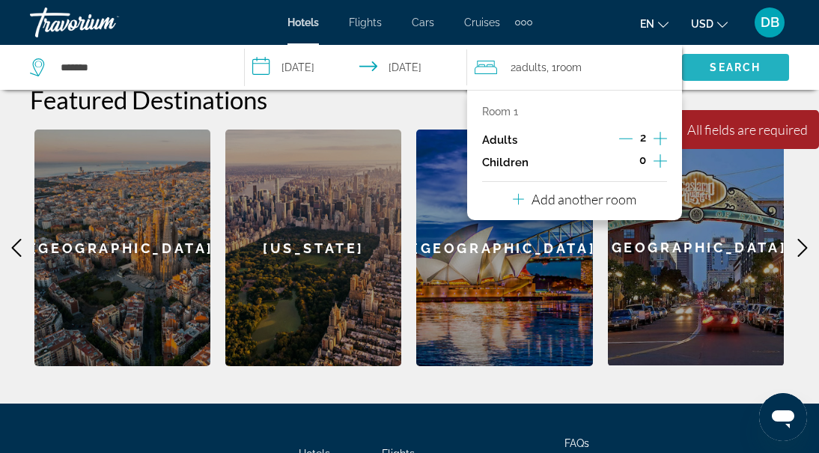
click at [735, 67] on span "Search" at bounding box center [734, 67] width 51 height 12
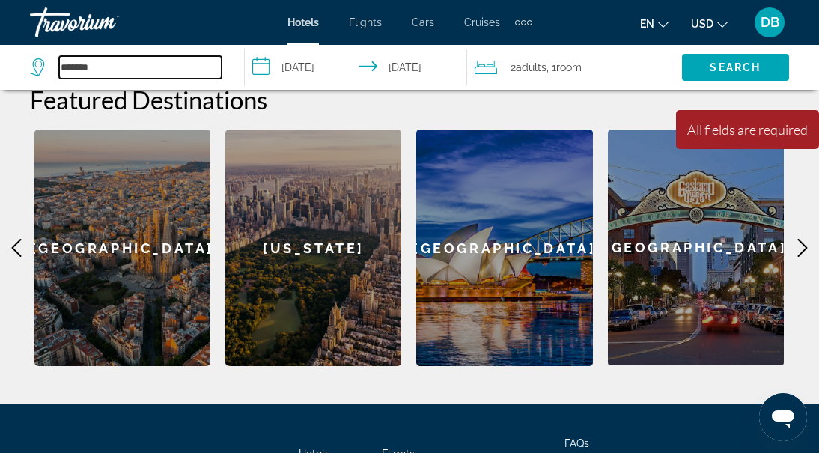
click at [90, 71] on input "*******" at bounding box center [140, 67] width 162 height 22
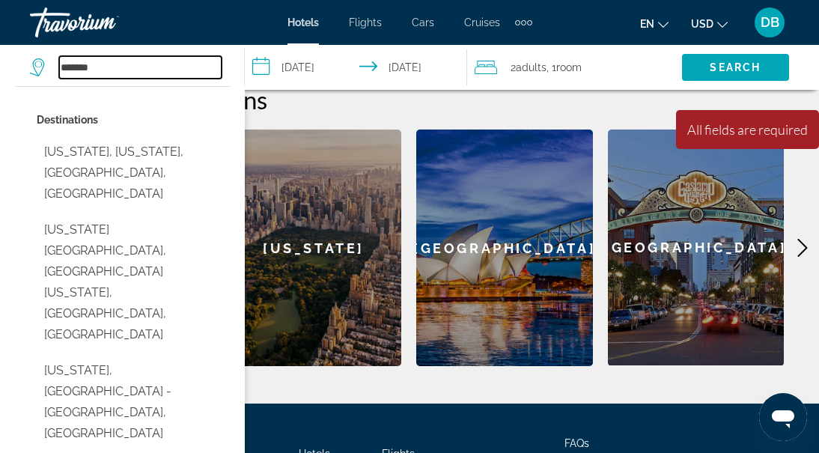
click at [129, 73] on input "*******" at bounding box center [140, 67] width 162 height 22
type input "*"
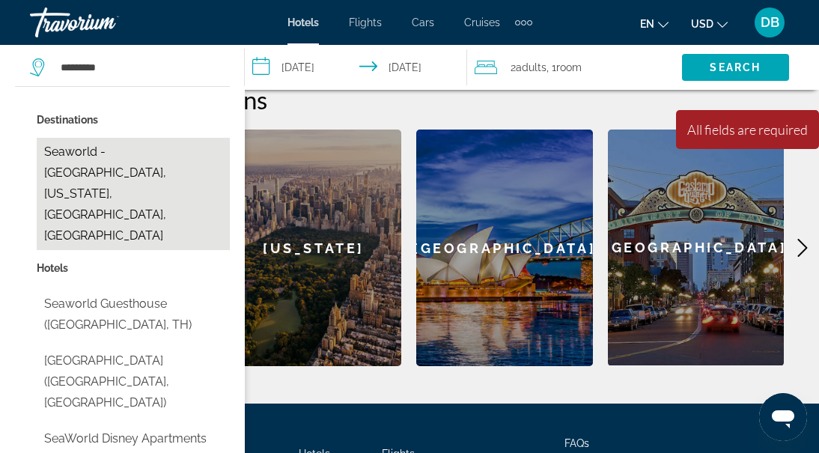
click at [102, 147] on button "Seaworld - Convention Center, Florida, FL, United States" at bounding box center [133, 194] width 193 height 112
type input "**********"
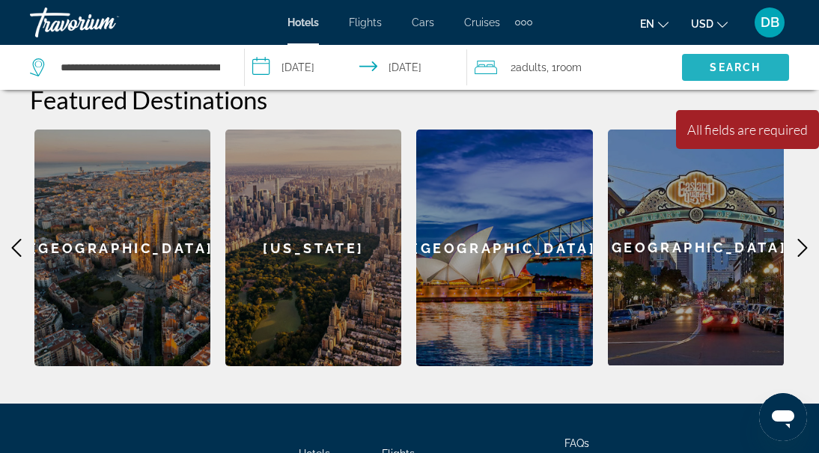
click at [739, 64] on span "Search" at bounding box center [734, 67] width 51 height 12
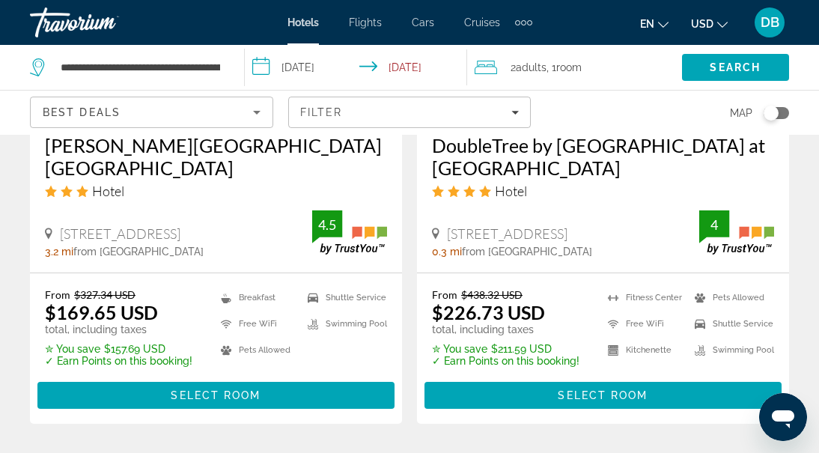
scroll to position [1481, 0]
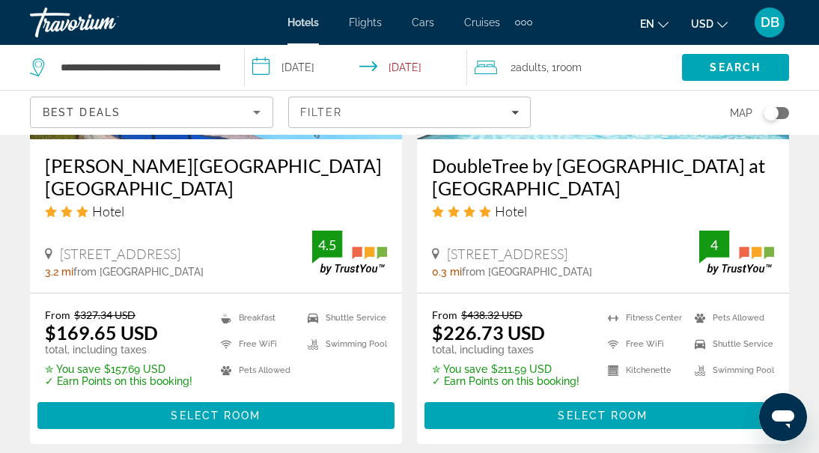
click at [410, 67] on input "**********" at bounding box center [359, 69] width 228 height 49
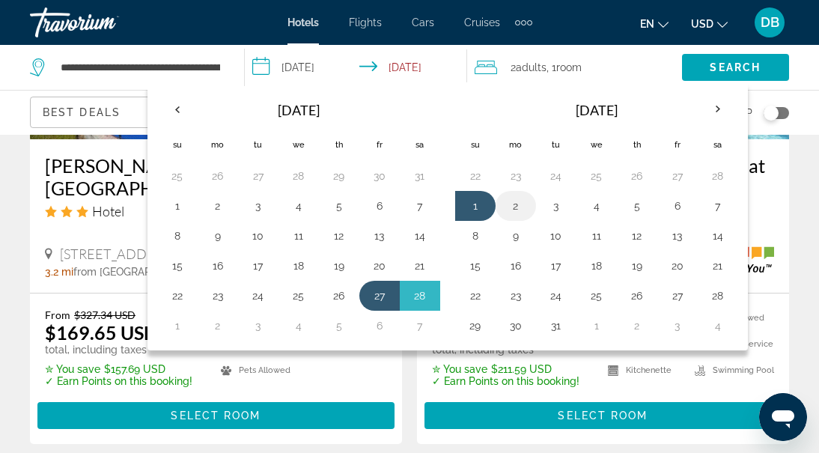
click at [518, 204] on button "2" at bounding box center [516, 205] width 24 height 21
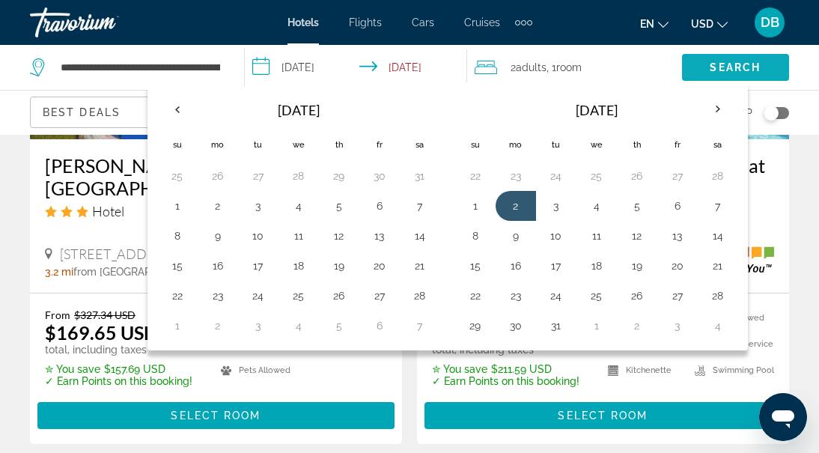
click at [726, 62] on span "Search" at bounding box center [734, 67] width 51 height 12
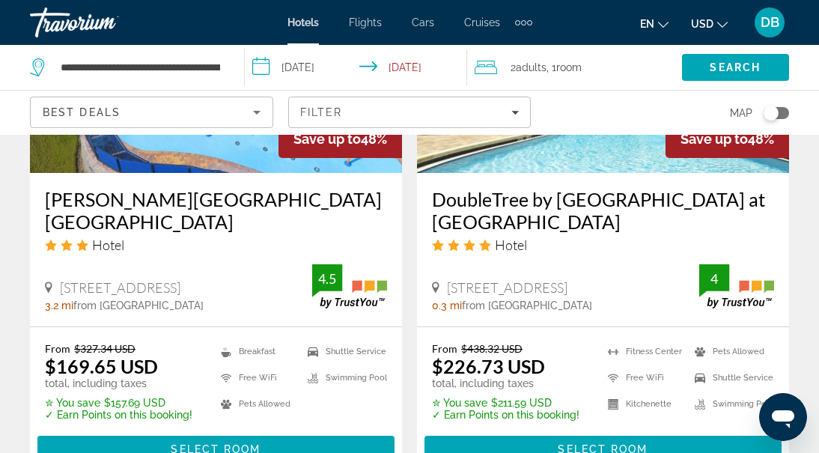
scroll to position [1400, 0]
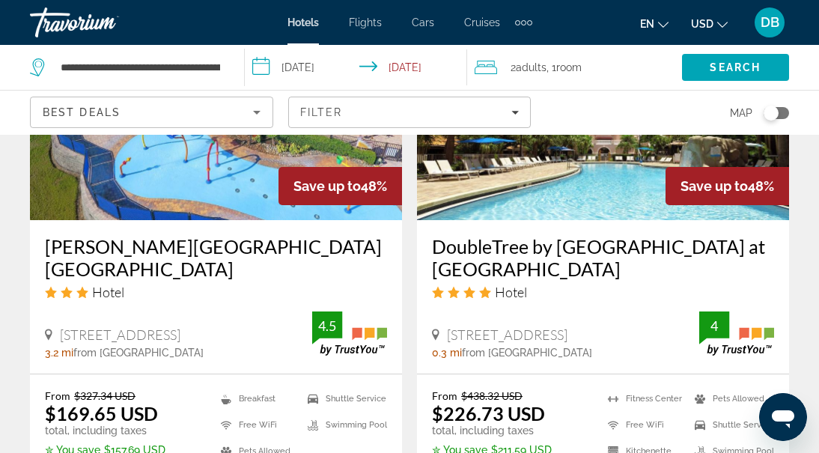
click at [416, 66] on input "**********" at bounding box center [359, 69] width 228 height 49
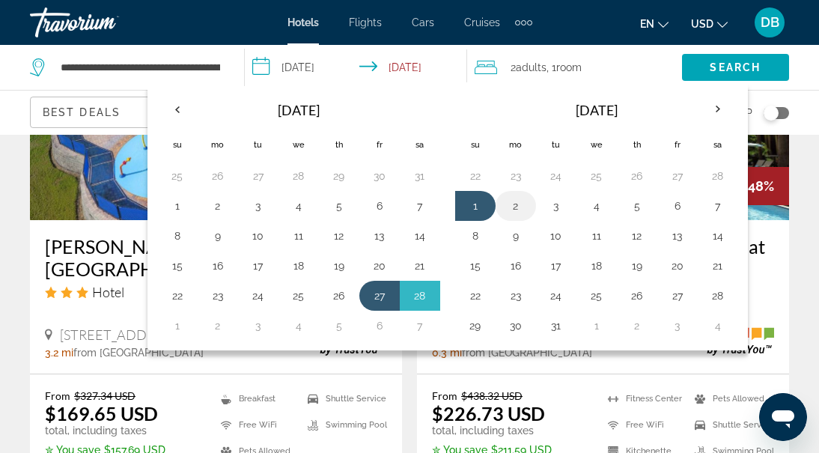
click at [520, 205] on button "2" at bounding box center [516, 205] width 24 height 21
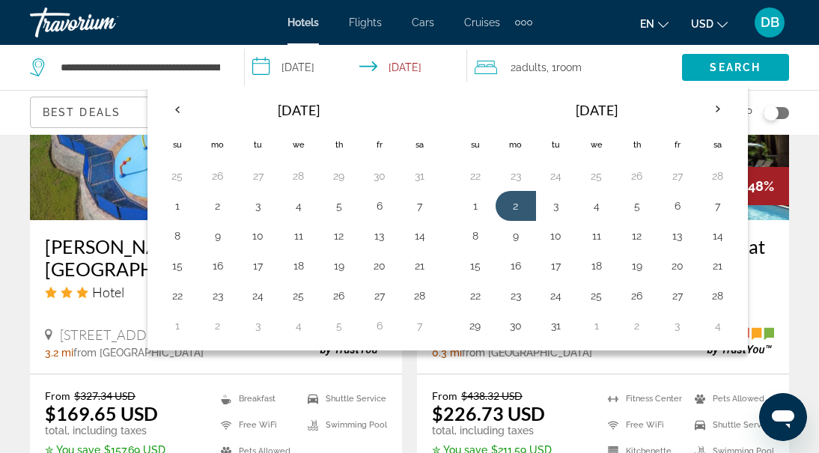
click at [380, 290] on button "27" at bounding box center [379, 295] width 24 height 21
type input "**********"
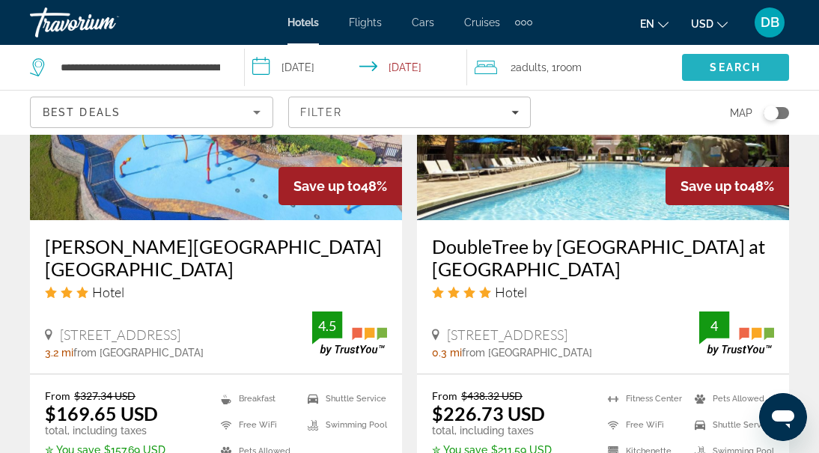
click at [709, 75] on span "Search" at bounding box center [735, 67] width 107 height 36
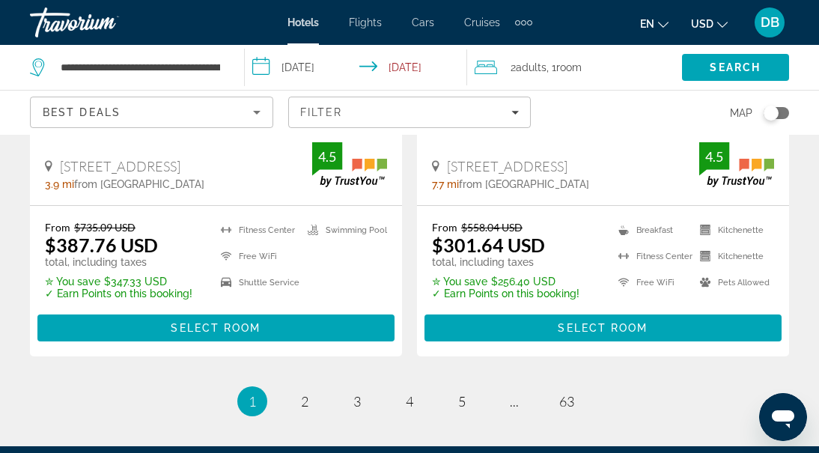
scroll to position [3309, 0]
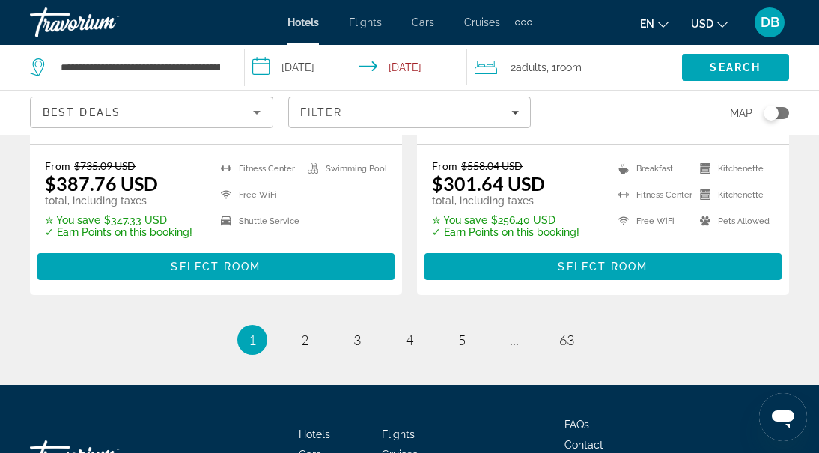
click at [299, 326] on li "page 2" at bounding box center [305, 340] width 30 height 30
click at [305, 334] on span "2" at bounding box center [304, 340] width 7 height 16
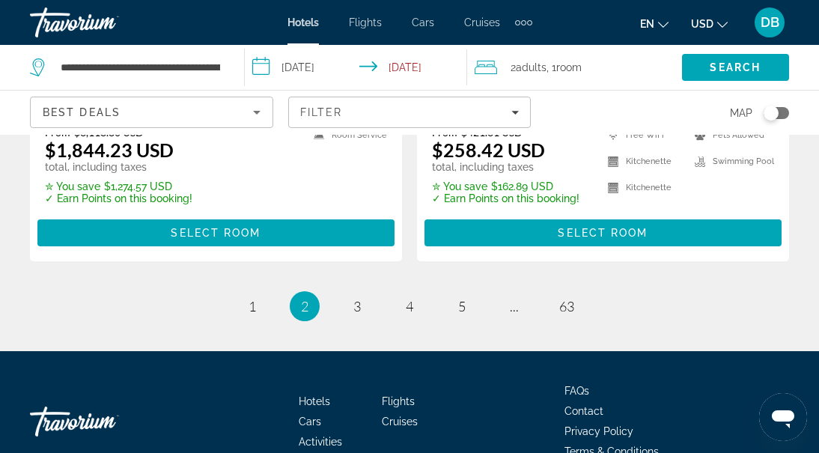
scroll to position [3238, 0]
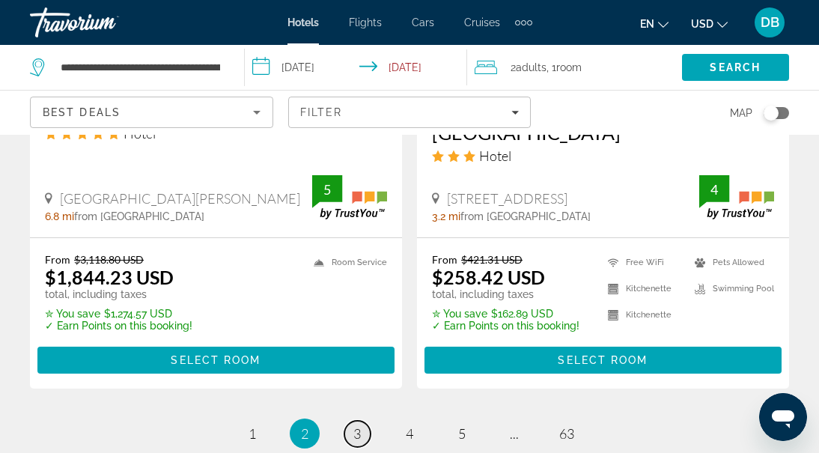
click at [353, 425] on span "3" at bounding box center [356, 433] width 7 height 16
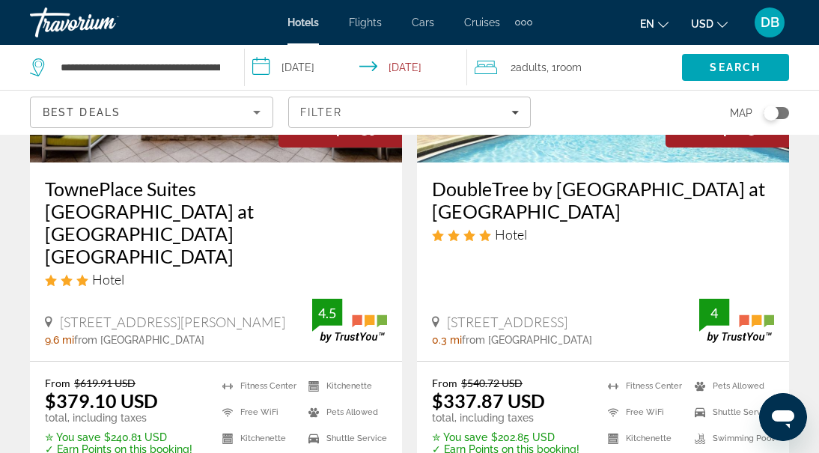
scroll to position [305, 0]
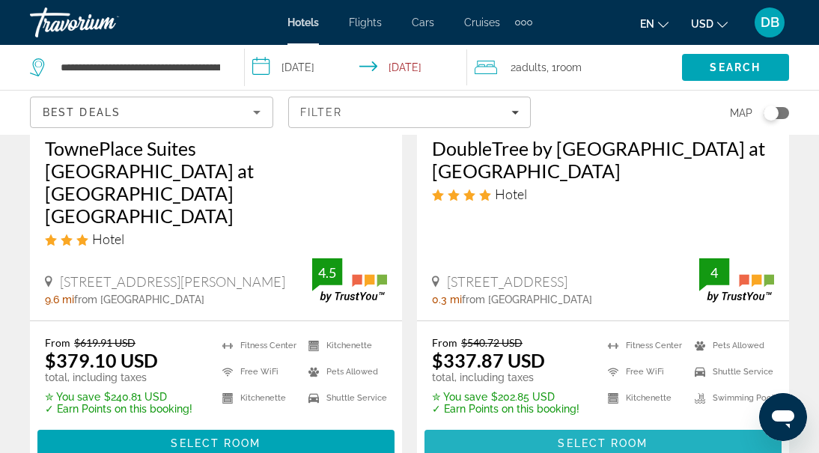
click at [580, 437] on span "Select Room" at bounding box center [603, 443] width 90 height 12
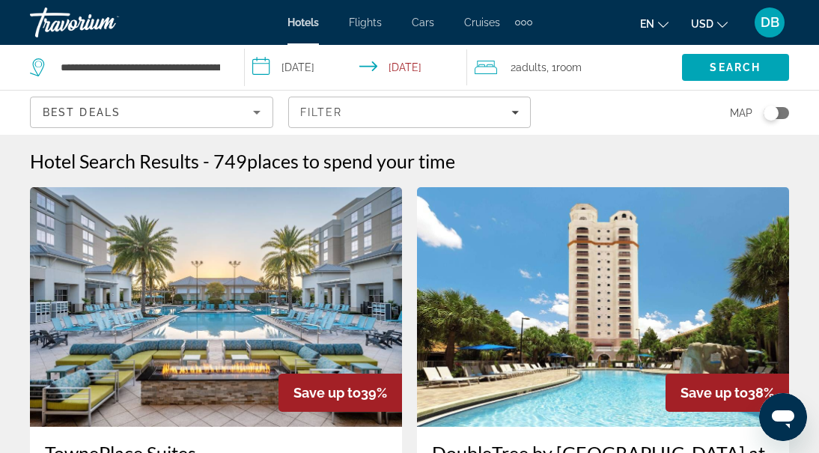
click at [572, 70] on span "Room" at bounding box center [568, 67] width 25 height 12
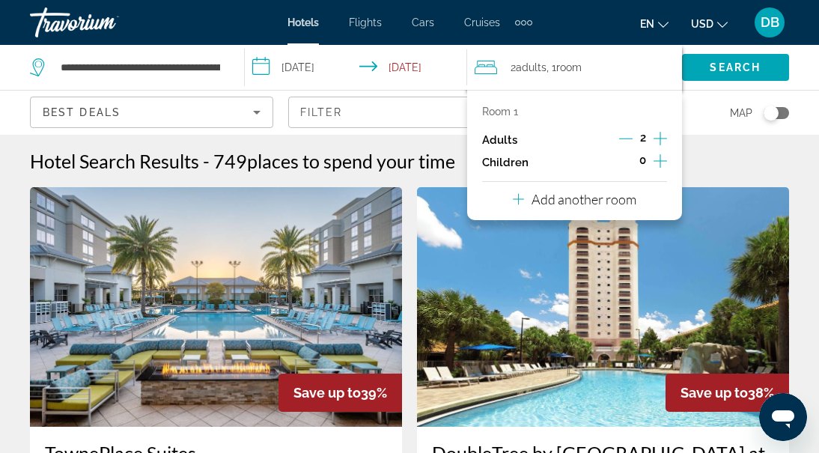
click at [694, 111] on div "Map" at bounding box center [667, 113] width 243 height 44
